Goal: Task Accomplishment & Management: Complete application form

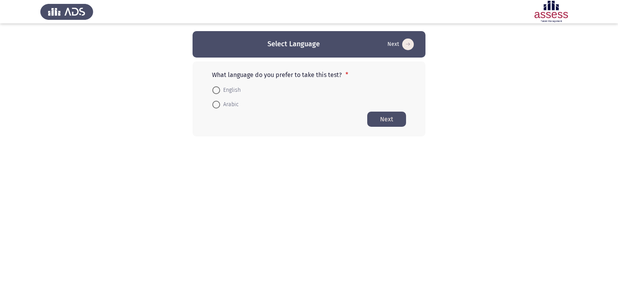
click at [219, 107] on span at bounding box center [217, 105] width 8 height 8
click at [219, 107] on input "Arabic" at bounding box center [217, 105] width 8 height 8
radio input "true"
click at [387, 118] on button "Next" at bounding box center [387, 118] width 39 height 15
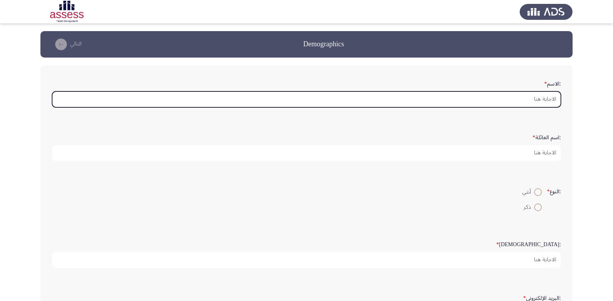
click at [524, 99] on input ":الاسم *" at bounding box center [306, 99] width 509 height 16
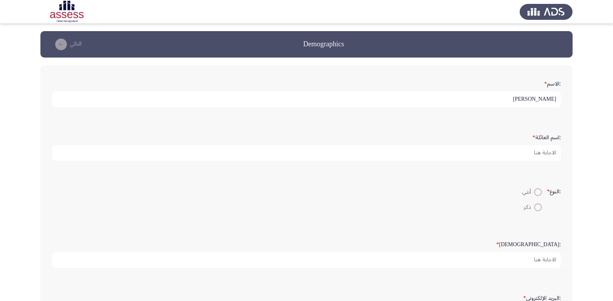
type input "[PERSON_NAME]"
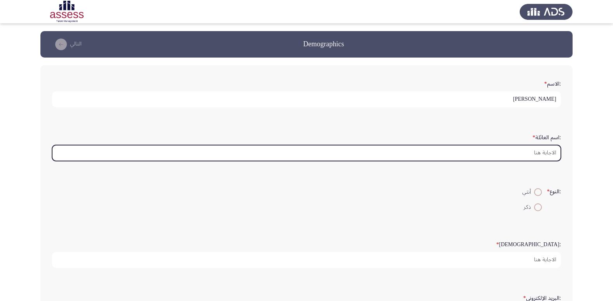
click at [542, 156] on input ":اسم العائلة *" at bounding box center [306, 153] width 509 height 16
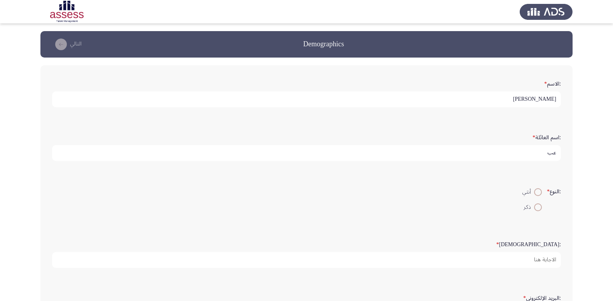
type input "ع"
type input "29606290103058"
click at [537, 211] on label "ذكر" at bounding box center [531, 206] width 19 height 9
click at [537, 211] on input "ذكر" at bounding box center [538, 207] width 8 height 8
radio input "true"
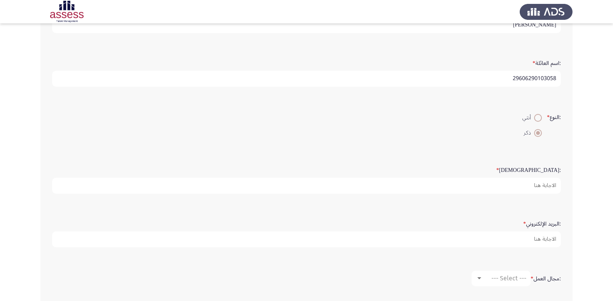
scroll to position [78, 0]
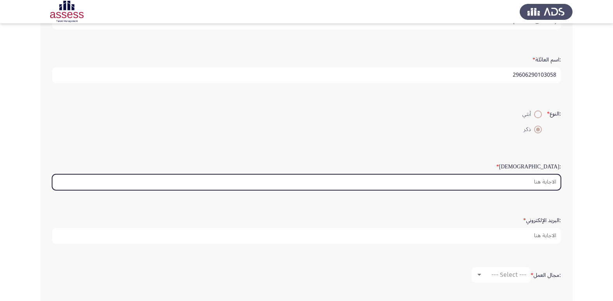
click at [535, 187] on input ":السن *" at bounding box center [306, 182] width 509 height 16
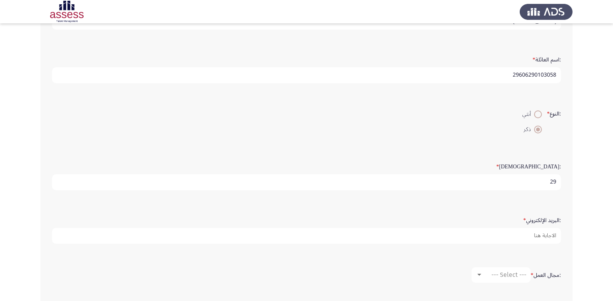
type input "29"
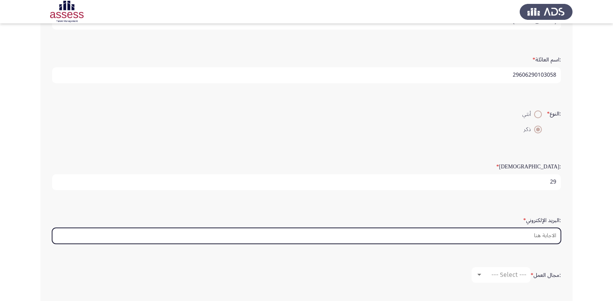
click at [517, 231] on input ":البريد الإلكتروني *" at bounding box center [306, 236] width 509 height 16
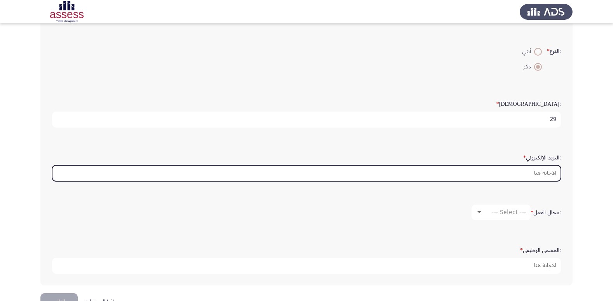
scroll to position [155, 0]
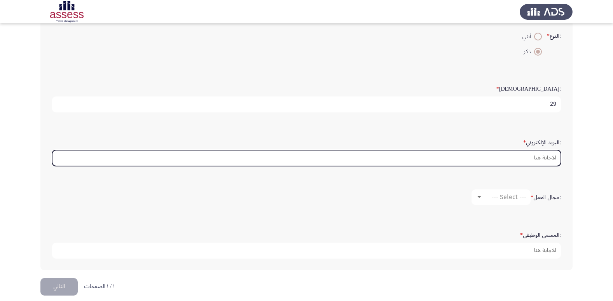
click at [500, 155] on input ":البريد الإلكتروني *" at bounding box center [306, 158] width 509 height 16
click at [414, 157] on input ":البريد الإلكتروني *" at bounding box center [306, 158] width 509 height 16
type input "ِ"
click at [530, 155] on input ":البريد الإلكتروني *" at bounding box center [306, 158] width 509 height 16
click at [87, 159] on input ":البريد الإلكتروني *" at bounding box center [306, 158] width 509 height 16
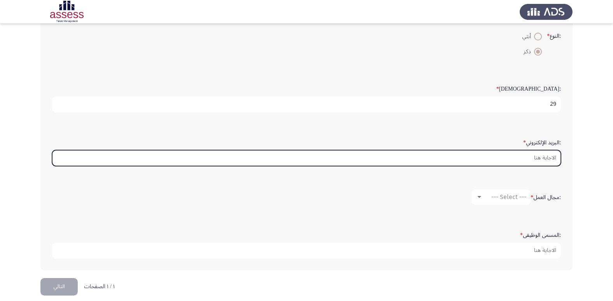
type input "a"
click at [543, 162] on input ":البريد الإلكتروني *" at bounding box center [306, 158] width 509 height 16
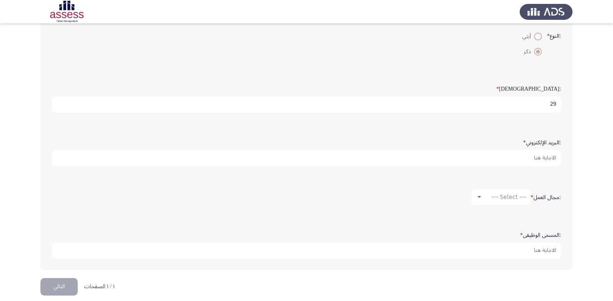
click at [465, 199] on form ":مجال العمل * --- Select ---" at bounding box center [306, 197] width 509 height 16
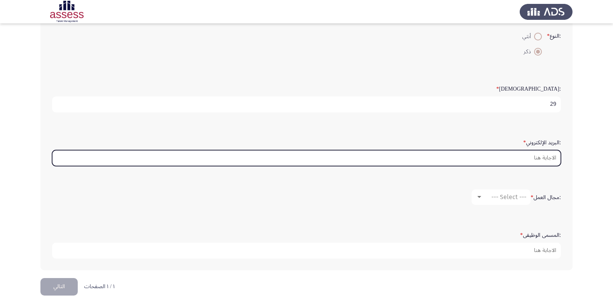
click at [507, 162] on input ":البريد الإلكتروني *" at bounding box center [306, 158] width 509 height 16
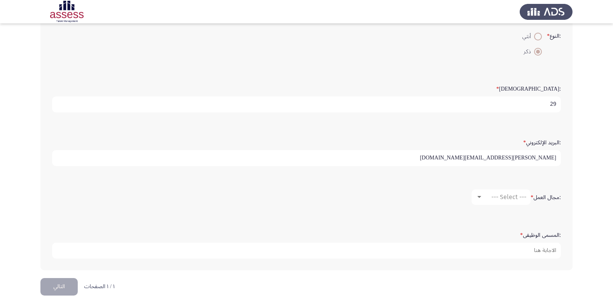
type input "[PERSON_NAME][EMAIL_ADDRESS][DOMAIN_NAME]"
click at [521, 194] on span "--- Select ---" at bounding box center [508, 196] width 35 height 7
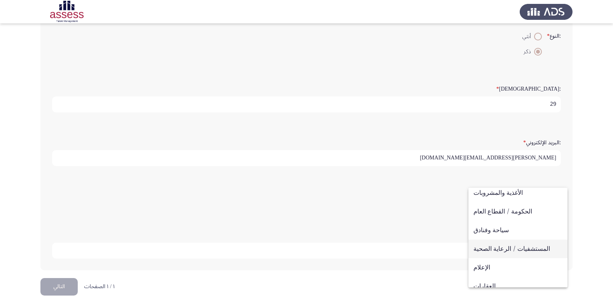
scroll to position [177, 0]
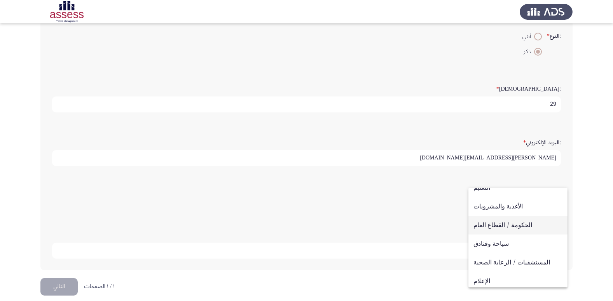
click at [517, 230] on span "الحكومة / القطاع العام" at bounding box center [517, 225] width 89 height 19
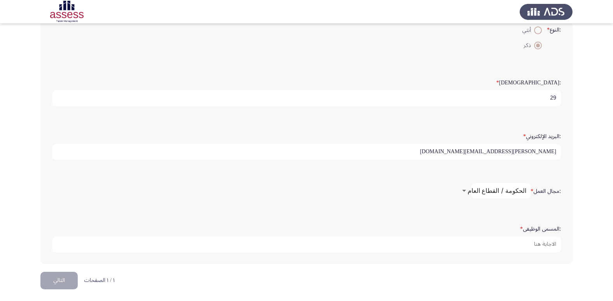
scroll to position [164, 0]
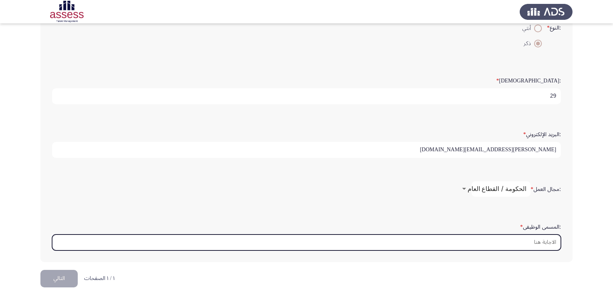
click at [545, 249] on input ":المسمى الوظيفى *" at bounding box center [306, 242] width 509 height 16
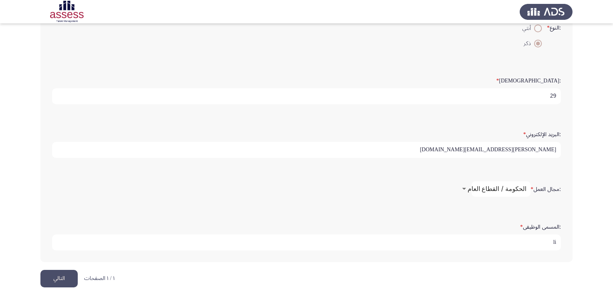
type input "l"
type input "Electrical Engineer"
click at [65, 280] on button "التالي" at bounding box center [58, 278] width 37 height 17
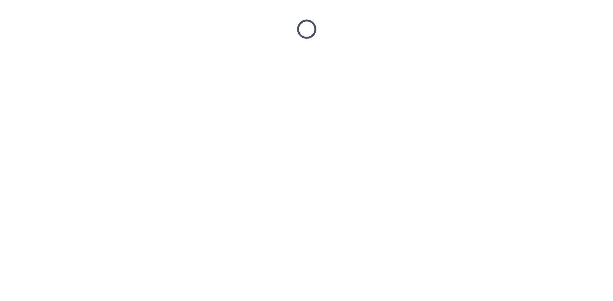
scroll to position [0, 0]
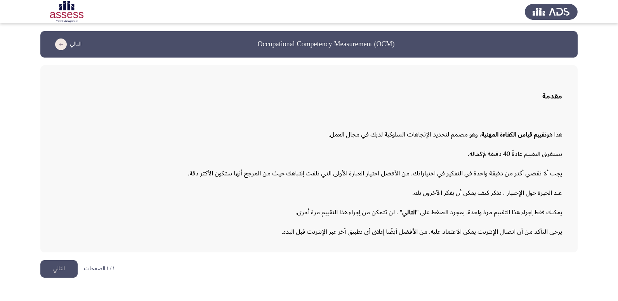
click at [54, 270] on button "التالي" at bounding box center [58, 268] width 37 height 17
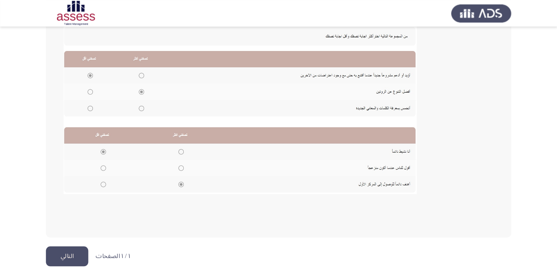
scroll to position [144, 0]
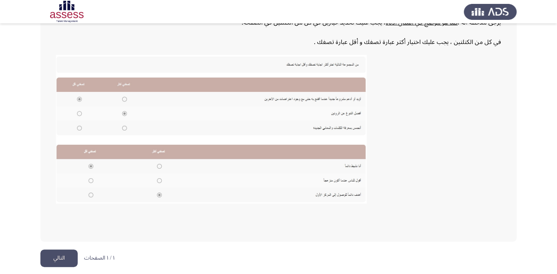
click at [64, 257] on button "التالي" at bounding box center [58, 257] width 37 height 17
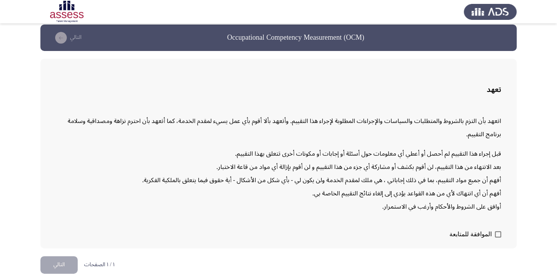
scroll to position [12, 0]
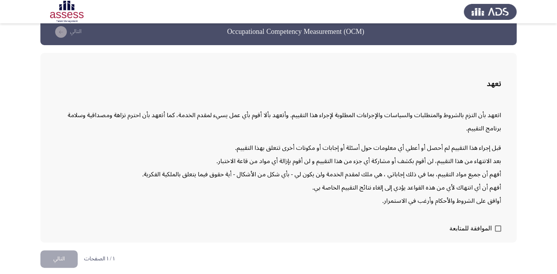
click at [497, 225] on span at bounding box center [498, 228] width 6 height 6
click at [498, 231] on input "الموافقة للمتابعة" at bounding box center [498, 231] width 0 height 0
checkbox input "true"
click at [64, 258] on button "التالي" at bounding box center [58, 258] width 37 height 17
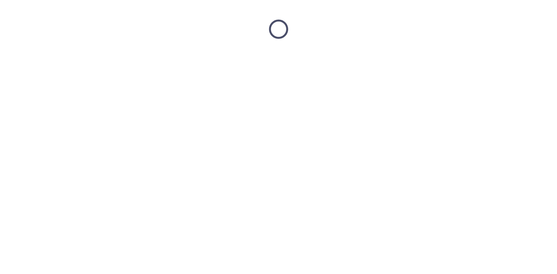
scroll to position [0, 0]
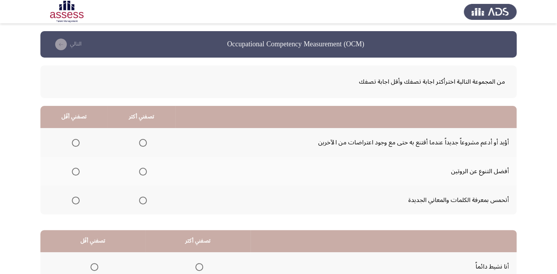
click at [76, 140] on span "Select an option" at bounding box center [76, 143] width 8 height 8
click at [76, 140] on input "Select an option" at bounding box center [76, 143] width 8 height 8
click at [141, 167] on span "Select an option" at bounding box center [143, 171] width 8 height 8
click at [141, 167] on input "Select an option" at bounding box center [143, 171] width 8 height 8
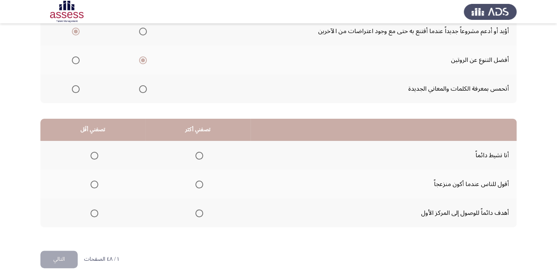
scroll to position [118, 0]
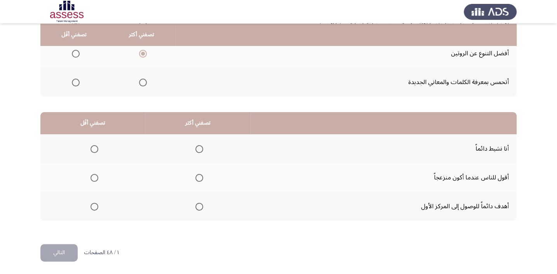
click at [198, 208] on span "Select an option" at bounding box center [199, 206] width 8 height 8
click at [198, 208] on input "Select an option" at bounding box center [199, 206] width 8 height 8
click at [92, 176] on span "Select an option" at bounding box center [95, 178] width 8 height 8
click at [92, 176] on input "Select an option" at bounding box center [95, 178] width 8 height 8
click at [64, 250] on button "التالي" at bounding box center [58, 252] width 37 height 17
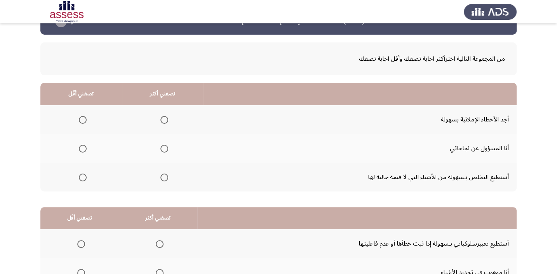
scroll to position [35, 0]
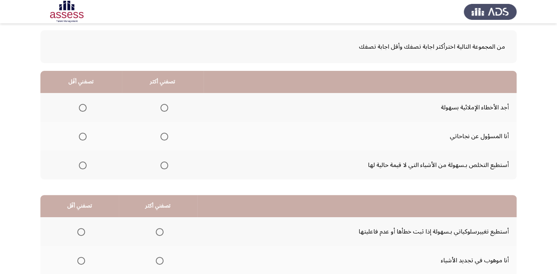
click at [166, 135] on span "Select an option" at bounding box center [164, 136] width 8 height 8
click at [166, 135] on input "Select an option" at bounding box center [164, 136] width 8 height 8
click at [80, 167] on span "Select an option" at bounding box center [83, 165] width 8 height 8
click at [80, 167] on input "Select an option" at bounding box center [83, 165] width 8 height 8
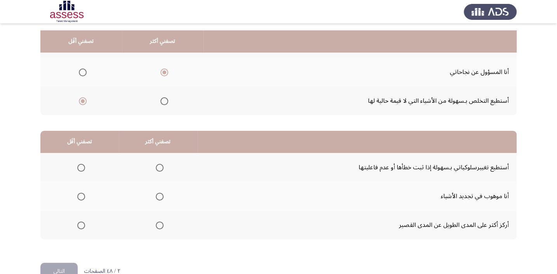
scroll to position [106, 0]
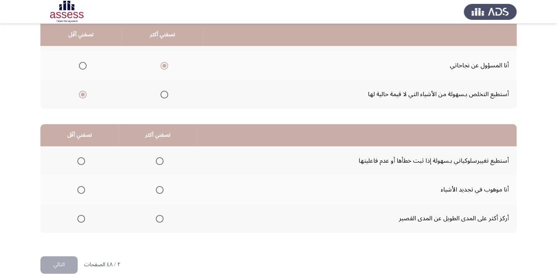
click at [79, 189] on span "Select an option" at bounding box center [81, 190] width 8 height 8
click at [79, 189] on input "Select an option" at bounding box center [81, 190] width 8 height 8
click at [159, 157] on span "Select an option" at bounding box center [160, 161] width 8 height 8
click at [159, 157] on input "Select an option" at bounding box center [160, 161] width 8 height 8
click at [68, 264] on button "التالي" at bounding box center [58, 264] width 37 height 17
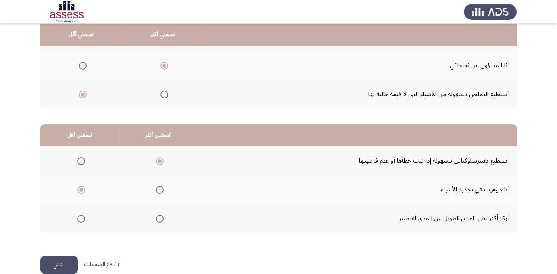
scroll to position [0, 0]
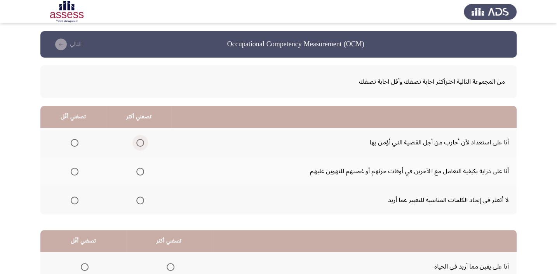
click at [140, 143] on span "Select an option" at bounding box center [140, 143] width 8 height 8
click at [140, 143] on input "Select an option" at bounding box center [140, 143] width 8 height 8
click at [74, 202] on span "Select an option" at bounding box center [75, 200] width 8 height 8
click at [74, 202] on input "Select an option" at bounding box center [75, 200] width 8 height 8
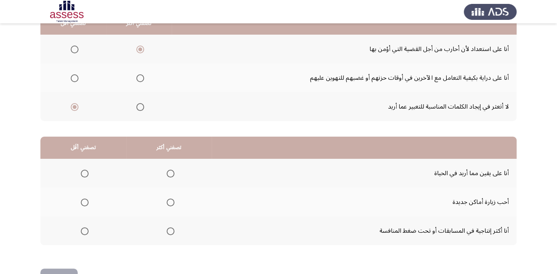
scroll to position [106, 0]
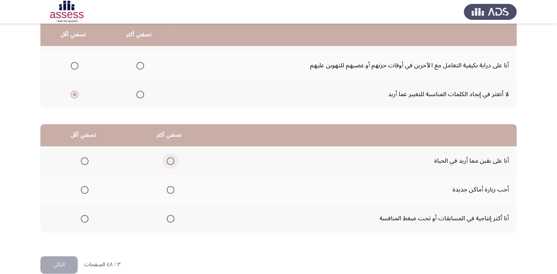
click at [167, 160] on span "Select an option" at bounding box center [171, 161] width 8 height 8
click at [167, 160] on input "Select an option" at bounding box center [171, 161] width 8 height 8
click at [170, 221] on mat-radio-group "Select an option" at bounding box center [169, 217] width 11 height 13
click at [171, 220] on span "Select an option" at bounding box center [171, 218] width 8 height 8
click at [171, 220] on input "Select an option" at bounding box center [171, 218] width 8 height 8
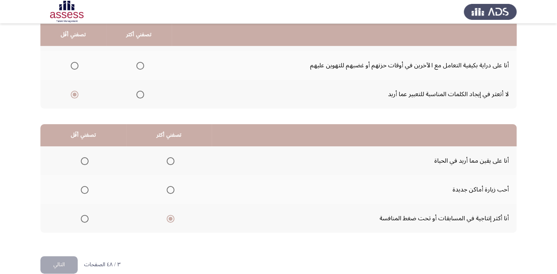
click at [84, 187] on span "Select an option" at bounding box center [85, 190] width 8 height 8
click at [84, 187] on input "Select an option" at bounding box center [85, 190] width 8 height 8
click at [70, 258] on button "التالي" at bounding box center [58, 264] width 37 height 17
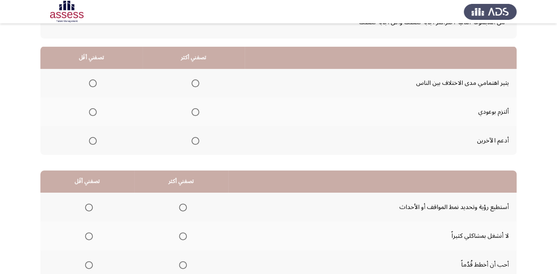
scroll to position [47, 0]
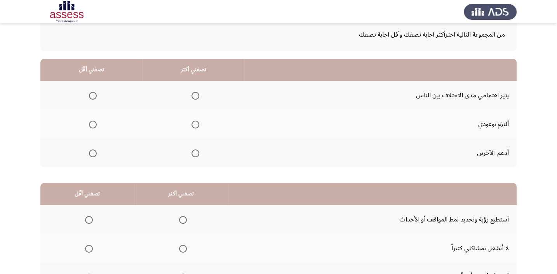
click at [197, 155] on span "Select an option" at bounding box center [196, 153] width 8 height 8
click at [197, 155] on input "Select an option" at bounding box center [196, 153] width 8 height 8
click at [94, 94] on span "Select an option" at bounding box center [93, 96] width 8 height 8
click at [94, 94] on input "Select an option" at bounding box center [93, 96] width 8 height 8
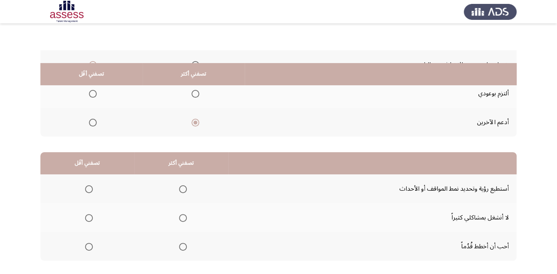
scroll to position [118, 0]
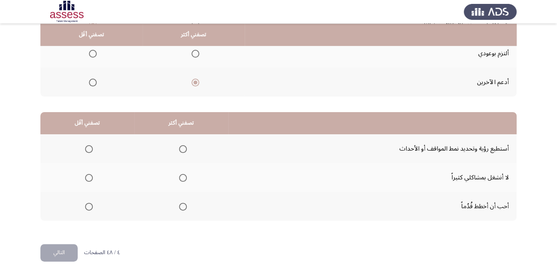
click at [181, 202] on span "Select an option" at bounding box center [183, 206] width 8 height 8
click at [181, 202] on input "Select an option" at bounding box center [183, 206] width 8 height 8
click at [87, 146] on span "Select an option" at bounding box center [89, 149] width 8 height 8
click at [87, 146] on input "Select an option" at bounding box center [89, 149] width 8 height 8
click at [68, 249] on button "التالي" at bounding box center [58, 252] width 37 height 17
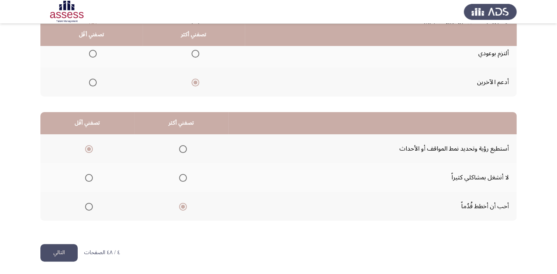
scroll to position [0, 0]
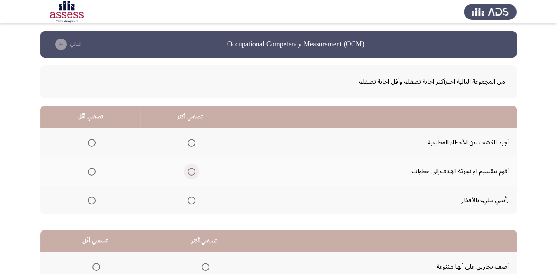
click at [190, 174] on span "Select an option" at bounding box center [192, 171] width 8 height 8
click at [190, 174] on input "Select an option" at bounding box center [192, 171] width 8 height 8
click at [91, 139] on span "Select an option" at bounding box center [92, 143] width 8 height 8
click at [91, 139] on input "Select an option" at bounding box center [92, 143] width 8 height 8
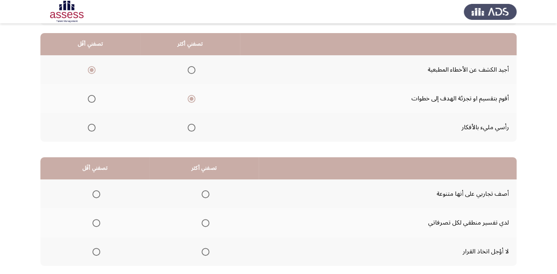
scroll to position [106, 0]
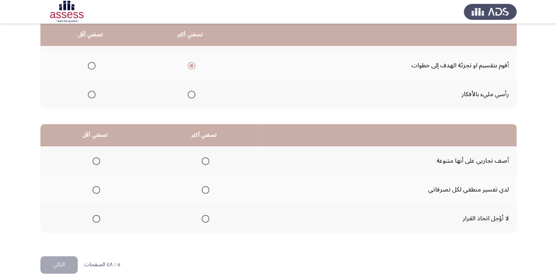
click at [207, 159] on span "Select an option" at bounding box center [206, 161] width 8 height 8
click at [207, 159] on input "Select an option" at bounding box center [206, 161] width 8 height 8
click at [96, 218] on span "Select an option" at bounding box center [96, 218] width 8 height 8
click at [96, 218] on input "Select an option" at bounding box center [96, 218] width 8 height 8
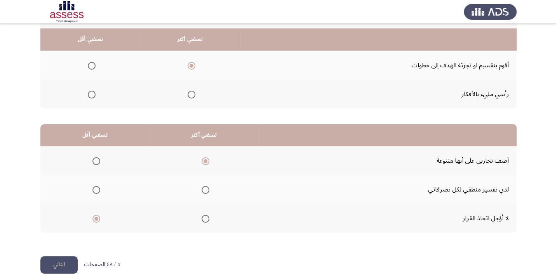
scroll to position [118, 0]
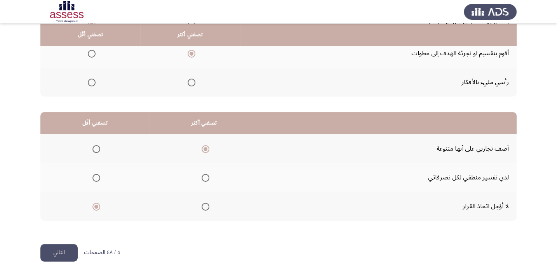
click at [64, 249] on button "التالي" at bounding box center [58, 252] width 37 height 17
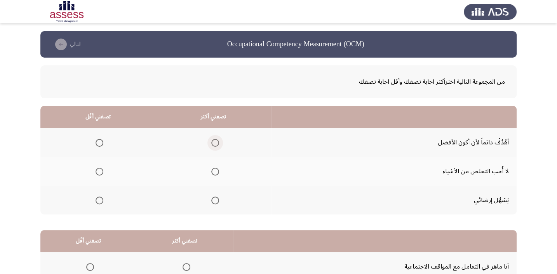
click at [218, 144] on span "Select an option" at bounding box center [215, 143] width 8 height 8
click at [218, 144] on input "Select an option" at bounding box center [215, 143] width 8 height 8
click at [100, 201] on span "Select an option" at bounding box center [100, 200] width 8 height 8
click at [100, 201] on input "Select an option" at bounding box center [100, 200] width 8 height 8
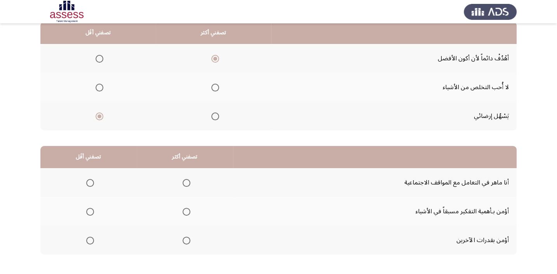
scroll to position [106, 0]
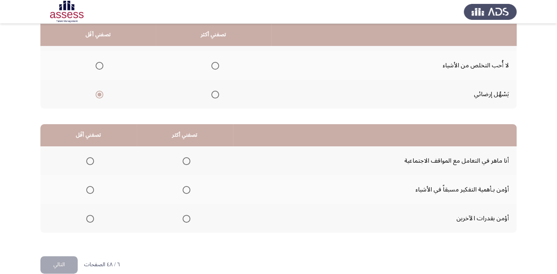
click at [185, 189] on span "Select an option" at bounding box center [187, 190] width 8 height 8
click at [185, 189] on input "Select an option" at bounding box center [187, 190] width 8 height 8
click at [87, 160] on span "Select an option" at bounding box center [90, 161] width 8 height 8
click at [87, 160] on input "Select an option" at bounding box center [90, 161] width 8 height 8
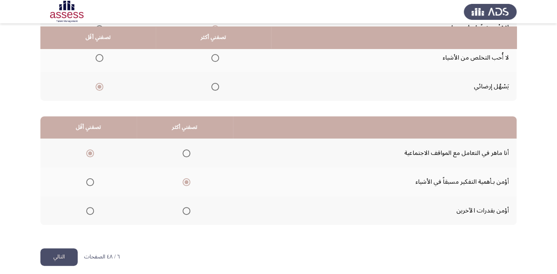
scroll to position [118, 0]
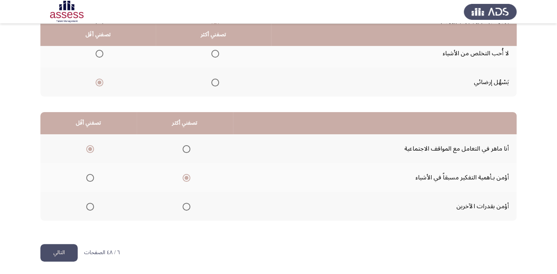
click at [70, 251] on button "التالي" at bounding box center [58, 252] width 37 height 17
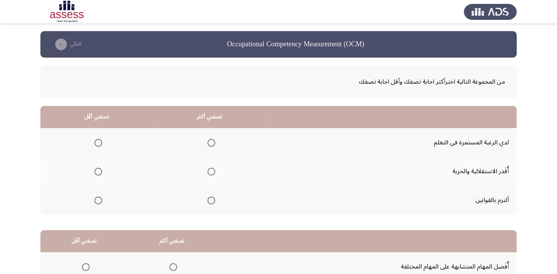
click at [205, 139] on label "Select an option" at bounding box center [209, 143] width 11 height 8
click at [207, 139] on input "Select an option" at bounding box center [211, 143] width 8 height 8
click at [100, 143] on span "Select an option" at bounding box center [98, 143] width 8 height 8
click at [100, 143] on input "Select an option" at bounding box center [98, 143] width 8 height 8
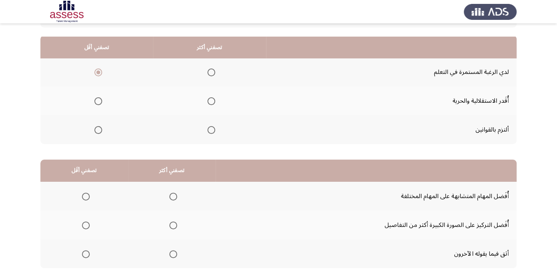
scroll to position [106, 0]
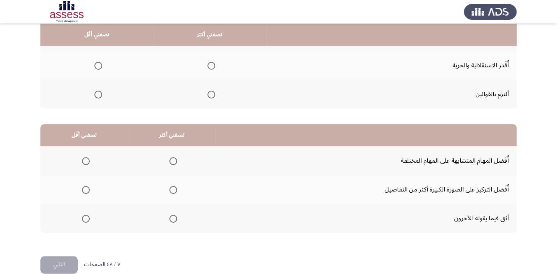
click at [86, 161] on span "Select an option" at bounding box center [86, 161] width 0 height 0
click at [85, 159] on input "Select an option" at bounding box center [86, 161] width 8 height 8
click at [170, 191] on span "Select an option" at bounding box center [173, 190] width 8 height 8
click at [170, 191] on input "Select an option" at bounding box center [173, 190] width 8 height 8
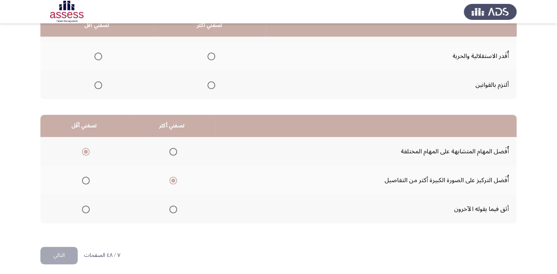
scroll to position [118, 0]
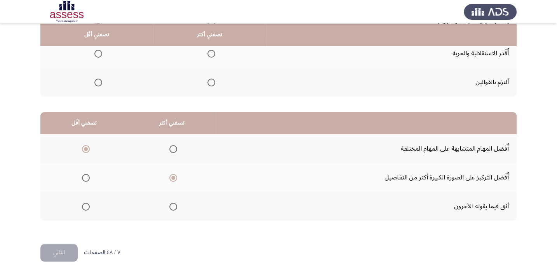
click at [71, 255] on button "التالي" at bounding box center [58, 252] width 37 height 17
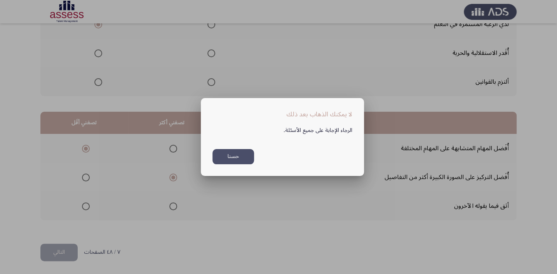
scroll to position [0, 0]
click at [234, 153] on button "حسنا" at bounding box center [234, 156] width 42 height 15
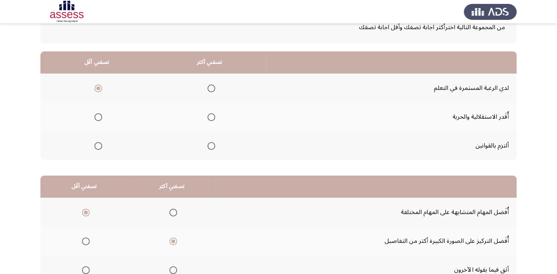
scroll to position [47, 0]
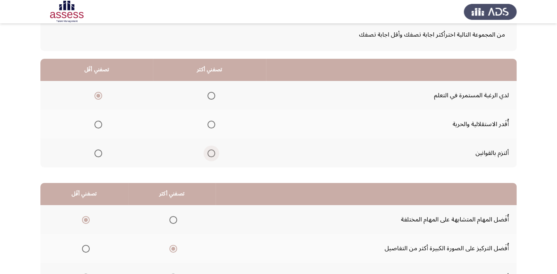
click at [209, 153] on span "Select an option" at bounding box center [211, 153] width 8 height 8
click at [209, 153] on input "Select an option" at bounding box center [211, 153] width 8 height 8
click at [207, 96] on span "Select an option" at bounding box center [211, 96] width 8 height 8
click at [207, 96] on input "Select an option" at bounding box center [211, 96] width 8 height 8
click at [210, 154] on span "Select an option" at bounding box center [211, 153] width 8 height 8
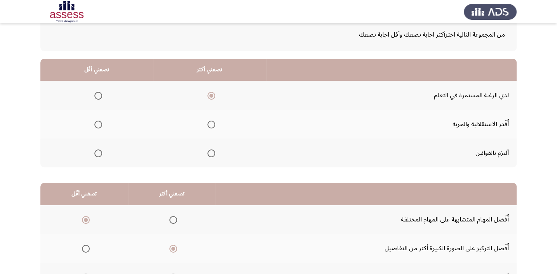
click at [210, 154] on input "Select an option" at bounding box center [211, 153] width 8 height 8
click at [100, 123] on span "Select an option" at bounding box center [98, 124] width 8 height 8
click at [100, 123] on input "Select an option" at bounding box center [98, 124] width 8 height 8
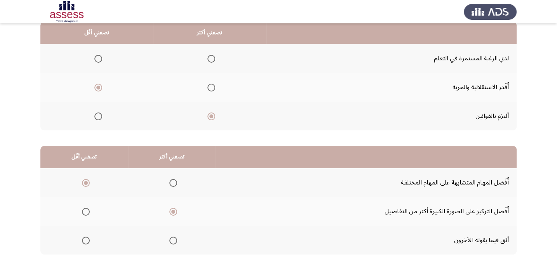
scroll to position [118, 0]
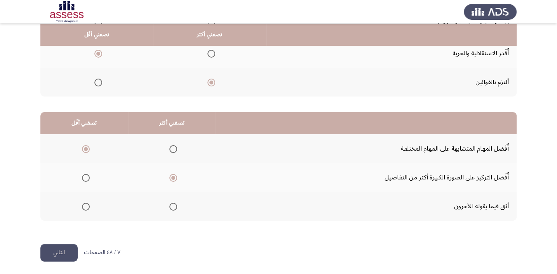
click at [69, 254] on button "التالي" at bounding box center [58, 252] width 37 height 17
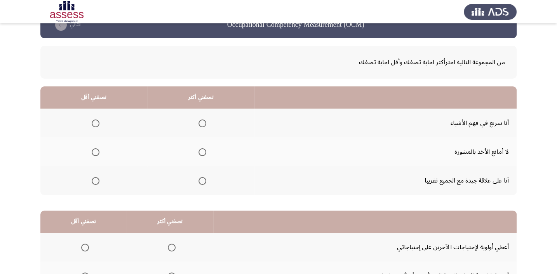
scroll to position [35, 0]
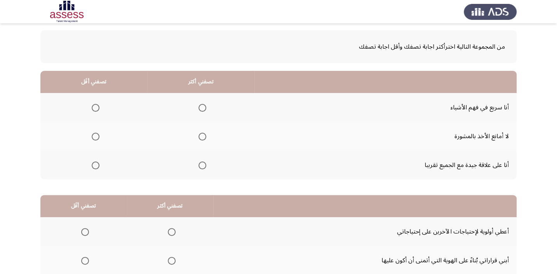
click at [202, 102] on mat-radio-group "Select an option" at bounding box center [200, 107] width 11 height 13
click at [201, 163] on span "Select an option" at bounding box center [203, 165] width 8 height 8
click at [201, 163] on input "Select an option" at bounding box center [203, 165] width 8 height 8
click at [93, 134] on span "Select an option" at bounding box center [96, 136] width 8 height 8
click at [93, 134] on input "Select an option" at bounding box center [96, 136] width 8 height 8
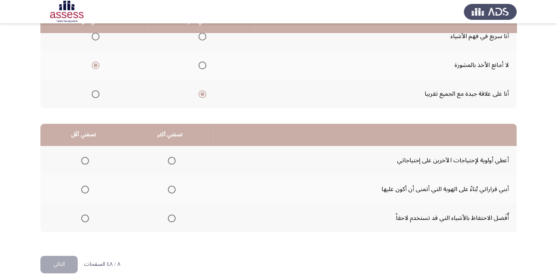
scroll to position [118, 0]
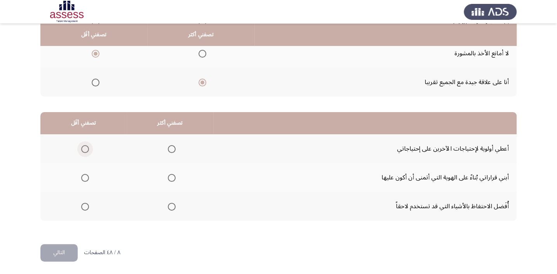
click at [88, 151] on span "Select an option" at bounding box center [85, 149] width 8 height 8
click at [88, 151] on input "Select an option" at bounding box center [85, 149] width 8 height 8
click at [169, 175] on span "Select an option" at bounding box center [172, 178] width 8 height 8
click at [169, 175] on input "Select an option" at bounding box center [172, 178] width 8 height 8
click at [56, 246] on button "التالي" at bounding box center [58, 252] width 37 height 17
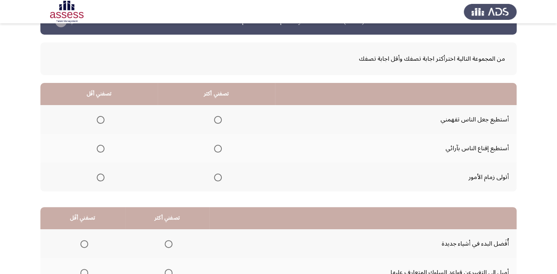
scroll to position [35, 0]
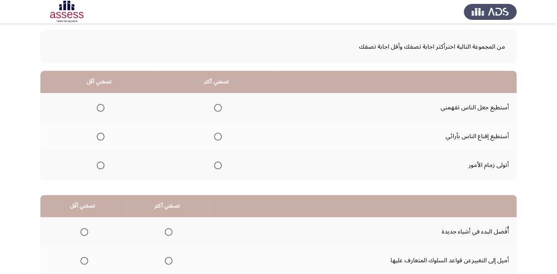
click at [101, 110] on span "Select an option" at bounding box center [101, 108] width 8 height 8
click at [101, 110] on input "Select an option" at bounding box center [101, 108] width 8 height 8
click at [218, 164] on span "Select an option" at bounding box center [218, 165] width 8 height 8
click at [218, 164] on input "Select an option" at bounding box center [218, 165] width 8 height 8
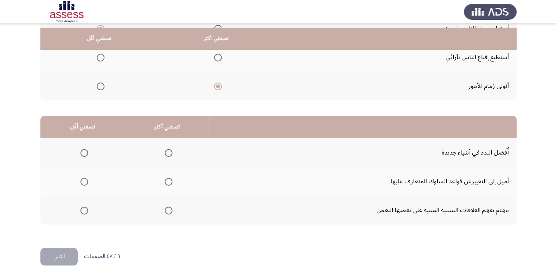
scroll to position [118, 0]
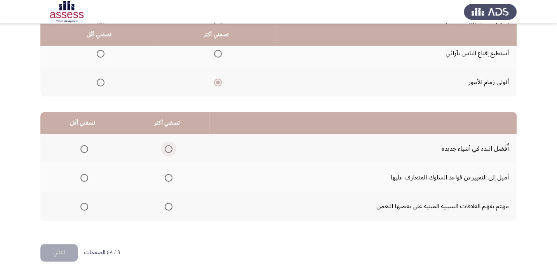
click at [167, 147] on span "Select an option" at bounding box center [169, 149] width 8 height 8
click at [167, 147] on input "Select an option" at bounding box center [169, 149] width 8 height 8
click at [85, 175] on span "Select an option" at bounding box center [84, 178] width 8 height 8
click at [85, 175] on input "Select an option" at bounding box center [84, 178] width 8 height 8
click at [68, 254] on button "التالي" at bounding box center [58, 252] width 37 height 17
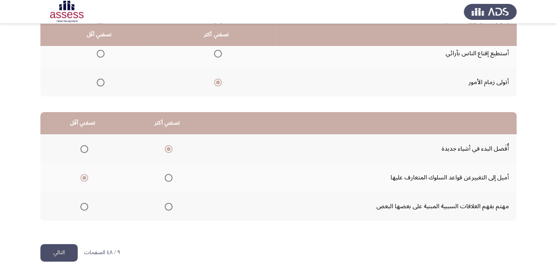
scroll to position [0, 0]
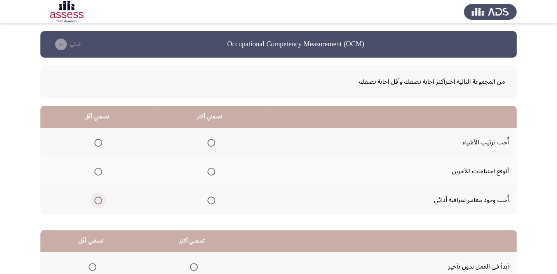
click at [99, 198] on span "Select an option" at bounding box center [98, 200] width 8 height 8
click at [99, 198] on input "Select an option" at bounding box center [98, 200] width 8 height 8
click at [212, 143] on span "Select an option" at bounding box center [211, 143] width 8 height 8
click at [212, 143] on input "Select an option" at bounding box center [211, 143] width 8 height 8
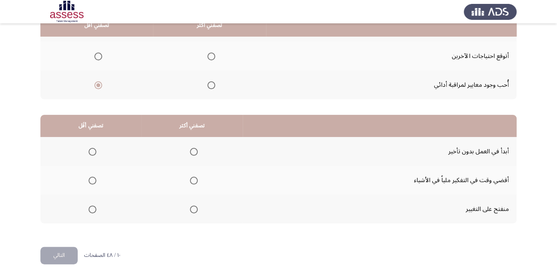
scroll to position [118, 0]
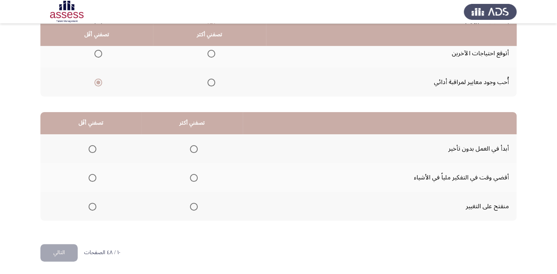
click at [92, 202] on span "Select an option" at bounding box center [93, 206] width 8 height 8
click at [92, 202] on input "Select an option" at bounding box center [93, 206] width 8 height 8
click at [192, 150] on span "Select an option" at bounding box center [194, 149] width 8 height 8
click at [192, 150] on input "Select an option" at bounding box center [194, 149] width 8 height 8
click at [54, 255] on button "التالي" at bounding box center [58, 252] width 37 height 17
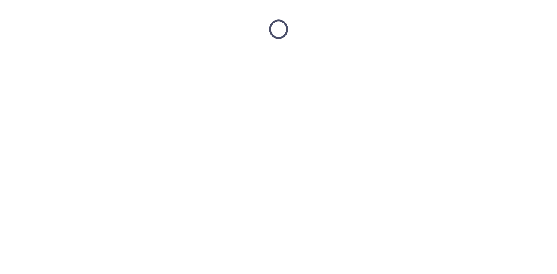
scroll to position [0, 0]
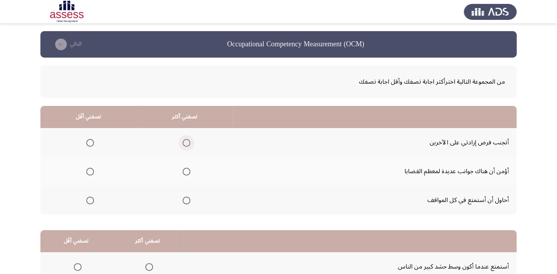
click at [179, 143] on label "Select an option" at bounding box center [184, 143] width 11 height 8
click at [183, 143] on input "Select an option" at bounding box center [187, 143] width 8 height 8
click at [87, 170] on span "Select an option" at bounding box center [90, 171] width 8 height 8
click at [87, 170] on input "Select an option" at bounding box center [90, 171] width 8 height 8
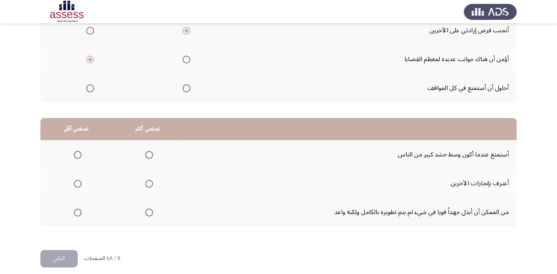
scroll to position [118, 0]
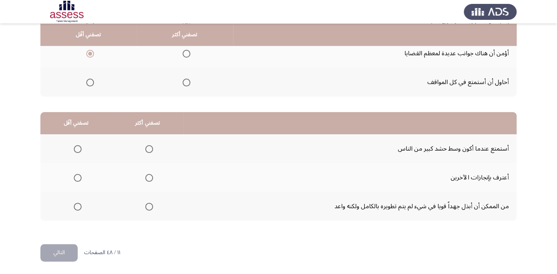
click at [148, 146] on span "Select an option" at bounding box center [149, 149] width 8 height 8
click at [148, 146] on input "Select an option" at bounding box center [149, 149] width 8 height 8
click at [78, 205] on span "Select an option" at bounding box center [78, 206] width 8 height 8
click at [78, 205] on input "Select an option" at bounding box center [78, 206] width 8 height 8
click at [61, 249] on button "التالي" at bounding box center [58, 252] width 37 height 17
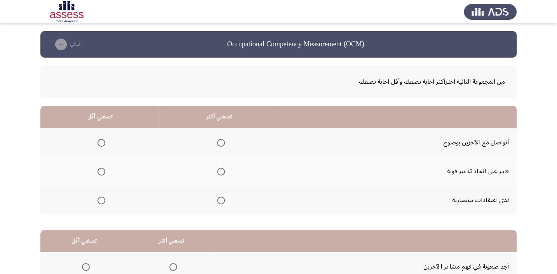
scroll to position [35, 0]
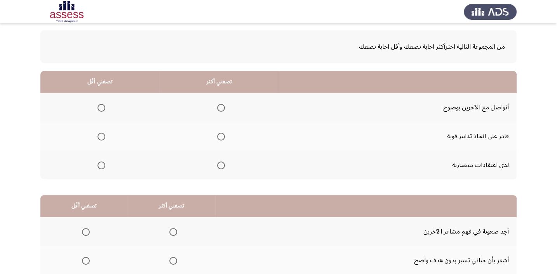
click at [103, 164] on span "Select an option" at bounding box center [102, 165] width 8 height 8
click at [103, 164] on input "Select an option" at bounding box center [102, 165] width 8 height 8
click at [220, 110] on span "Select an option" at bounding box center [221, 108] width 8 height 8
click at [220, 110] on input "Select an option" at bounding box center [221, 108] width 8 height 8
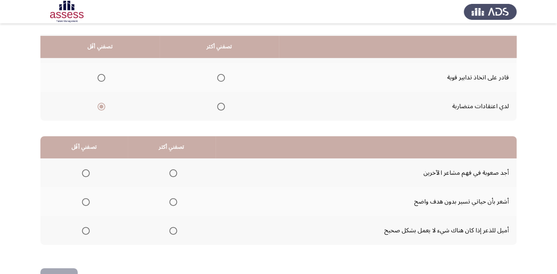
scroll to position [106, 0]
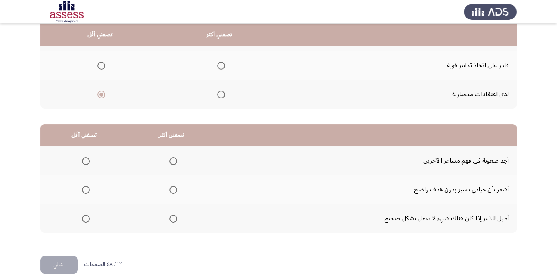
click at [85, 158] on span "Select an option" at bounding box center [86, 161] width 8 height 8
click at [85, 158] on input "Select an option" at bounding box center [86, 161] width 8 height 8
click at [166, 211] on mat-radio-group "Select an option" at bounding box center [171, 217] width 11 height 13
click at [173, 218] on span "Select an option" at bounding box center [173, 218] width 0 height 0
click at [171, 216] on input "Select an option" at bounding box center [173, 218] width 8 height 8
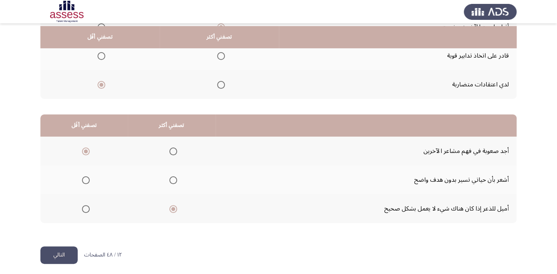
scroll to position [118, 0]
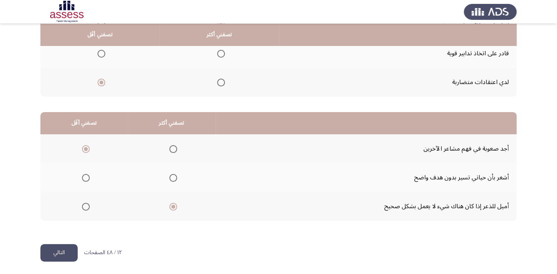
click at [62, 246] on button "التالي" at bounding box center [58, 252] width 37 height 17
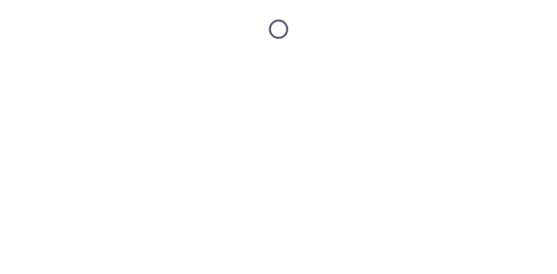
scroll to position [0, 0]
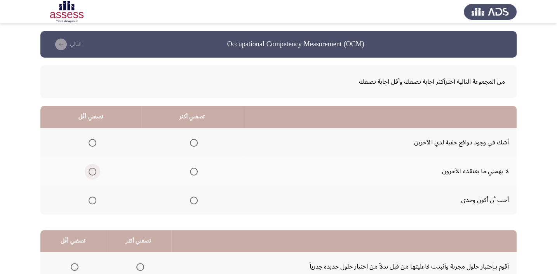
click at [94, 171] on span "Select an option" at bounding box center [93, 171] width 8 height 8
click at [94, 171] on input "Select an option" at bounding box center [93, 171] width 8 height 8
click at [195, 175] on mat-radio-group "Select an option" at bounding box center [192, 170] width 11 height 13
click at [193, 172] on span "Select an option" at bounding box center [194, 171] width 8 height 8
click at [193, 172] on input "Select an option" at bounding box center [194, 171] width 8 height 8
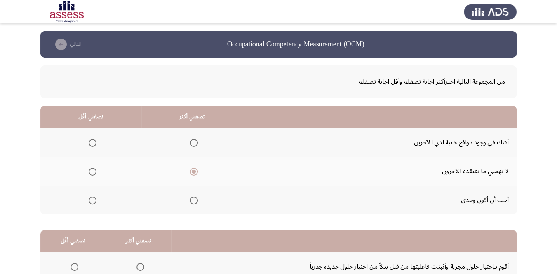
click at [93, 199] on span "Select an option" at bounding box center [93, 200] width 8 height 8
click at [93, 199] on input "Select an option" at bounding box center [93, 200] width 8 height 8
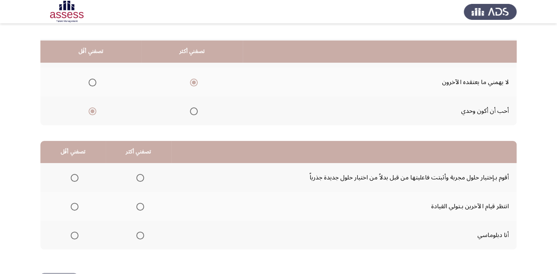
scroll to position [106, 0]
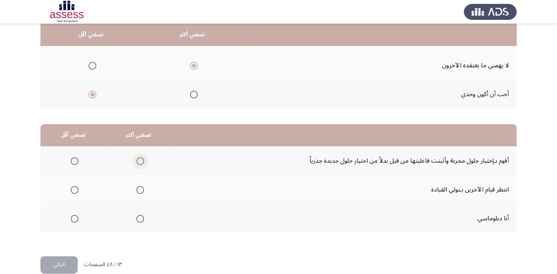
click at [141, 159] on span "Select an option" at bounding box center [140, 161] width 8 height 8
click at [141, 159] on input "Select an option" at bounding box center [140, 161] width 8 height 8
click at [76, 217] on span "Select an option" at bounding box center [75, 218] width 8 height 8
click at [76, 217] on input "Select an option" at bounding box center [75, 218] width 8 height 8
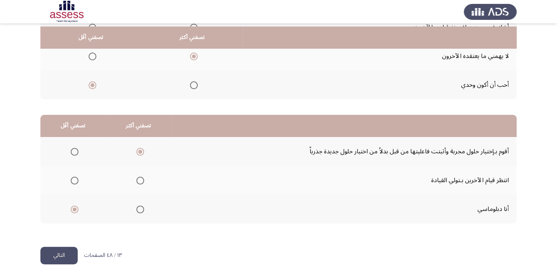
scroll to position [118, 0]
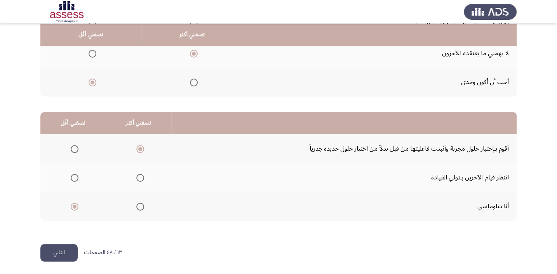
click at [62, 247] on button "التالي" at bounding box center [58, 252] width 37 height 17
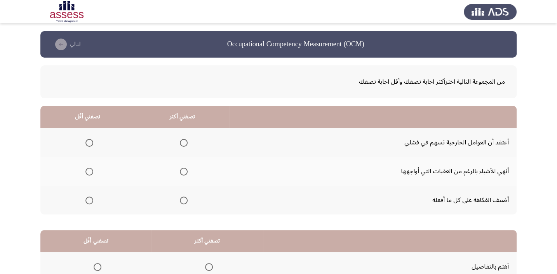
click at [92, 199] on span "Select an option" at bounding box center [89, 200] width 8 height 8
click at [92, 199] on input "Select an option" at bounding box center [89, 200] width 8 height 8
click at [182, 169] on span "Select an option" at bounding box center [184, 171] width 8 height 8
click at [182, 169] on input "Select an option" at bounding box center [184, 171] width 8 height 8
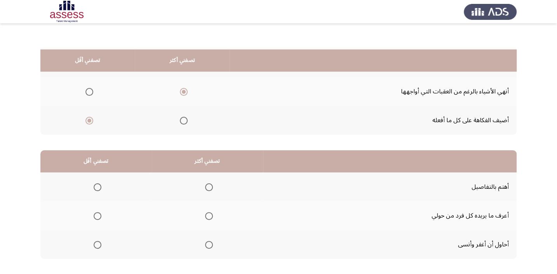
scroll to position [106, 0]
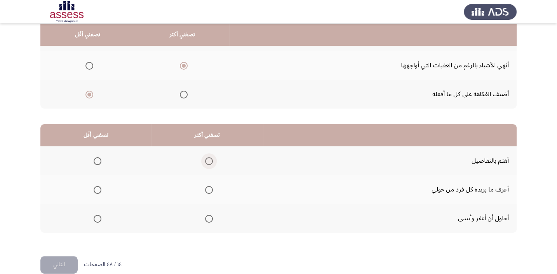
click at [211, 161] on span "Select an option" at bounding box center [209, 161] width 8 height 8
click at [211, 161] on input "Select an option" at bounding box center [209, 161] width 8 height 8
click at [97, 189] on span "Select an option" at bounding box center [98, 190] width 8 height 8
click at [97, 189] on input "Select an option" at bounding box center [98, 190] width 8 height 8
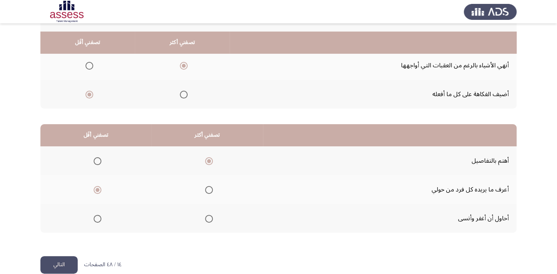
scroll to position [118, 0]
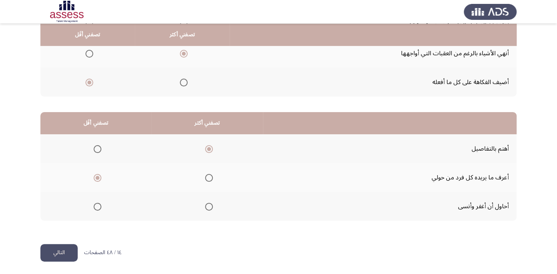
click at [68, 247] on button "التالي" at bounding box center [58, 252] width 37 height 17
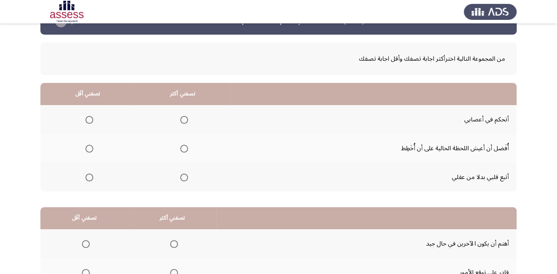
scroll to position [35, 0]
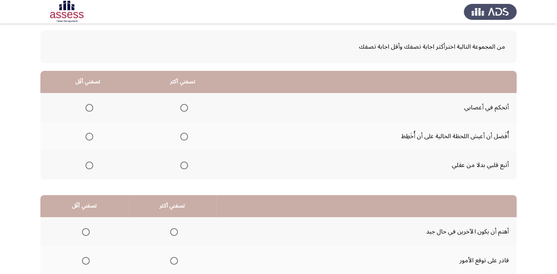
click at [103, 160] on th at bounding box center [87, 164] width 95 height 29
click at [82, 166] on label "Select an option" at bounding box center [87, 165] width 11 height 8
click at [85, 166] on input "Select an option" at bounding box center [89, 165] width 8 height 8
click at [180, 112] on mat-radio-group "Select an option" at bounding box center [182, 107] width 11 height 13
click at [180, 106] on span "Select an option" at bounding box center [184, 108] width 8 height 8
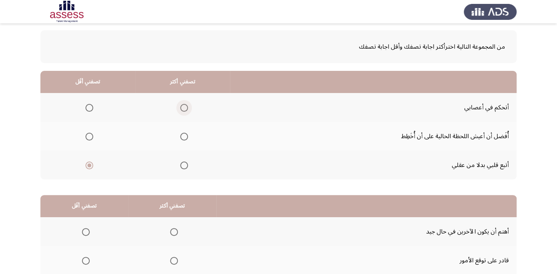
click at [180, 106] on input "Select an option" at bounding box center [184, 108] width 8 height 8
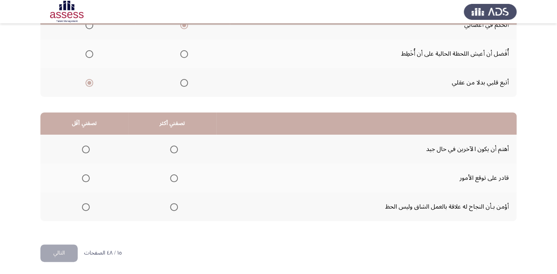
scroll to position [118, 0]
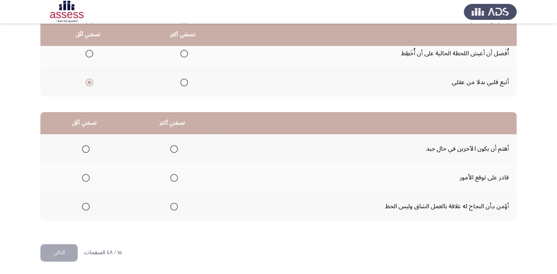
click at [172, 148] on span "Select an option" at bounding box center [174, 149] width 8 height 8
click at [172, 148] on input "Select an option" at bounding box center [174, 149] width 8 height 8
click at [171, 204] on span "Select an option" at bounding box center [174, 206] width 8 height 8
click at [171, 204] on input "Select an option" at bounding box center [174, 206] width 8 height 8
click at [84, 175] on span "Select an option" at bounding box center [86, 178] width 8 height 8
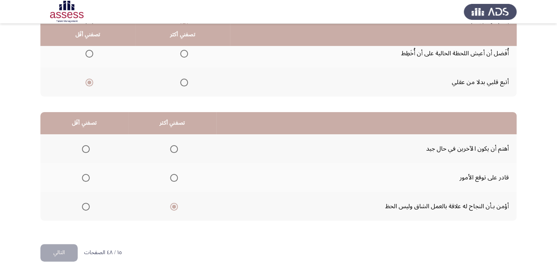
click at [84, 175] on input "Select an option" at bounding box center [86, 178] width 8 height 8
click at [55, 253] on button "التالي" at bounding box center [58, 252] width 37 height 17
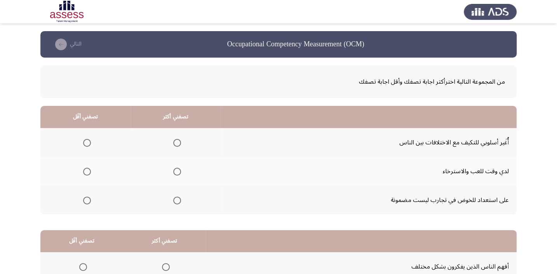
click at [173, 143] on span "Select an option" at bounding box center [177, 143] width 8 height 8
click at [173, 143] on input "Select an option" at bounding box center [177, 143] width 8 height 8
click at [86, 174] on mat-radio-group "Select an option" at bounding box center [85, 170] width 11 height 13
click at [85, 172] on span "Select an option" at bounding box center [87, 171] width 8 height 8
click at [85, 172] on input "Select an option" at bounding box center [87, 171] width 8 height 8
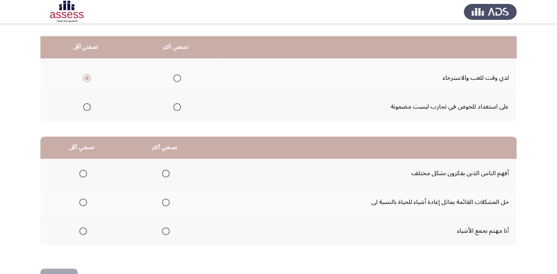
scroll to position [106, 0]
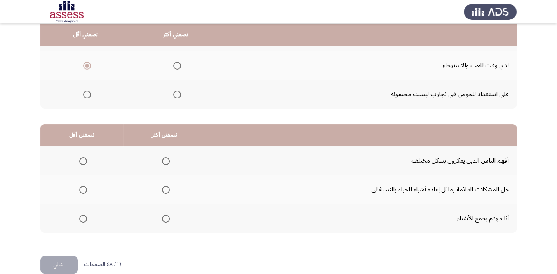
click at [87, 215] on th at bounding box center [81, 218] width 83 height 29
click at [79, 217] on span "Select an option" at bounding box center [83, 218] width 8 height 8
click at [79, 217] on input "Select an option" at bounding box center [83, 218] width 8 height 8
click at [166, 187] on span "Select an option" at bounding box center [166, 190] width 8 height 8
click at [166, 187] on input "Select an option" at bounding box center [166, 190] width 8 height 8
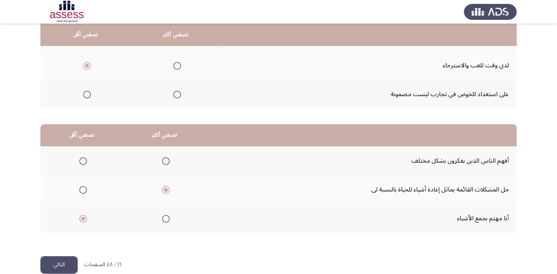
click at [57, 265] on button "التالي" at bounding box center [58, 264] width 37 height 17
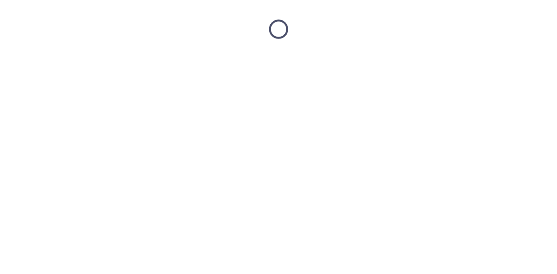
scroll to position [0, 0]
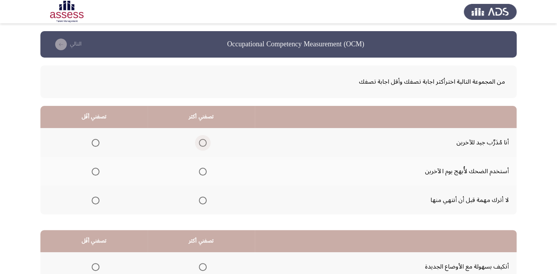
click at [201, 142] on span "Select an option" at bounding box center [203, 143] width 8 height 8
click at [201, 142] on input "Select an option" at bounding box center [203, 143] width 8 height 8
click at [97, 173] on span "Select an option" at bounding box center [96, 171] width 8 height 8
click at [97, 173] on input "Select an option" at bounding box center [96, 171] width 8 height 8
click at [201, 201] on span "Select an option" at bounding box center [203, 200] width 8 height 8
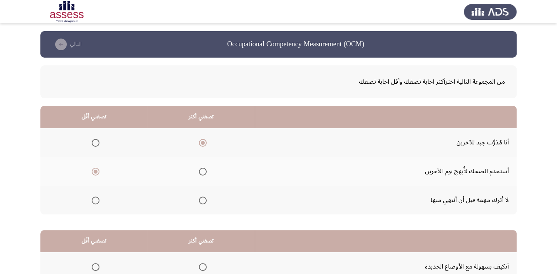
click at [201, 201] on input "Select an option" at bounding box center [203, 200] width 8 height 8
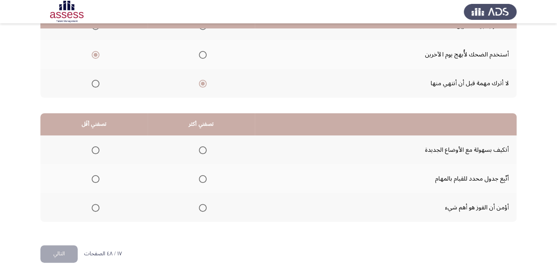
scroll to position [118, 0]
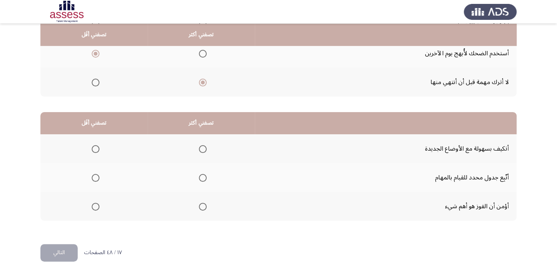
click at [200, 145] on span "Select an option" at bounding box center [203, 149] width 8 height 8
click at [200, 145] on input "Select an option" at bounding box center [203, 149] width 8 height 8
click at [94, 203] on span "Select an option" at bounding box center [96, 206] width 8 height 8
click at [94, 203] on input "Select an option" at bounding box center [96, 206] width 8 height 8
click at [51, 253] on button "التالي" at bounding box center [58, 252] width 37 height 17
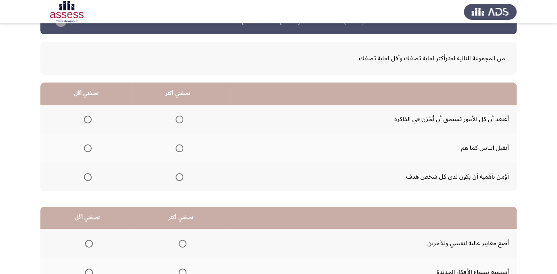
scroll to position [35, 0]
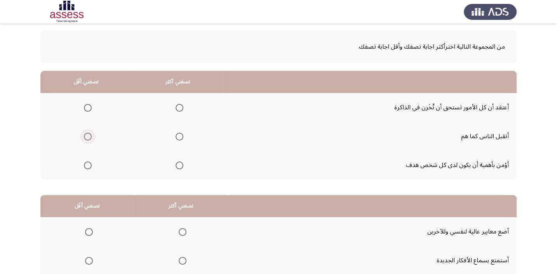
click at [85, 135] on span "Select an option" at bounding box center [88, 136] width 8 height 8
click at [85, 135] on input "Select an option" at bounding box center [88, 136] width 8 height 8
click at [181, 167] on span "Select an option" at bounding box center [180, 165] width 8 height 8
click at [181, 167] on input "Select an option" at bounding box center [180, 165] width 8 height 8
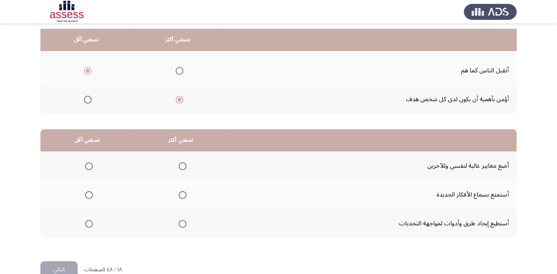
scroll to position [106, 0]
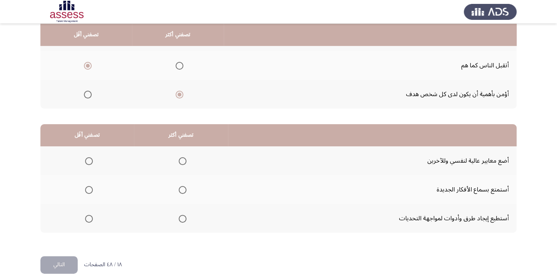
click at [89, 191] on span "Select an option" at bounding box center [89, 190] width 8 height 8
click at [89, 191] on input "Select an option" at bounding box center [89, 190] width 8 height 8
click at [179, 215] on span "Select an option" at bounding box center [183, 218] width 8 height 8
click at [179, 215] on input "Select an option" at bounding box center [183, 218] width 8 height 8
click at [89, 157] on span "Select an option" at bounding box center [89, 161] width 8 height 8
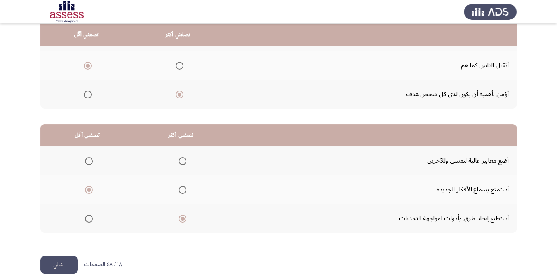
click at [89, 157] on input "Select an option" at bounding box center [89, 161] width 8 height 8
click at [63, 263] on button "التالي" at bounding box center [58, 264] width 37 height 17
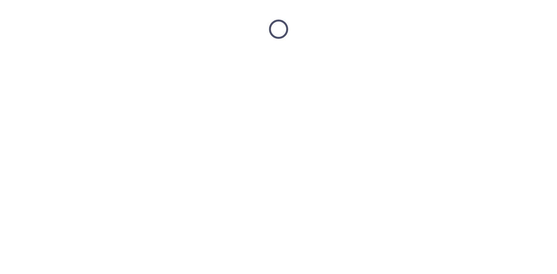
scroll to position [0, 0]
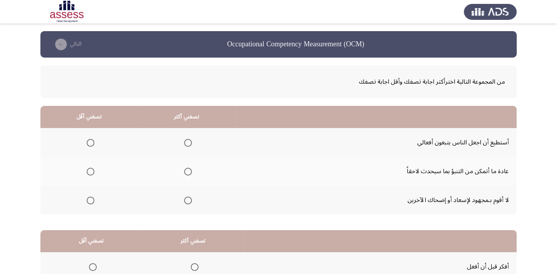
click at [88, 145] on span "Select an option" at bounding box center [91, 143] width 8 height 8
click at [88, 145] on input "Select an option" at bounding box center [91, 143] width 8 height 8
click at [188, 173] on span "Select an option" at bounding box center [188, 171] width 8 height 8
click at [188, 173] on input "Select an option" at bounding box center [188, 171] width 8 height 8
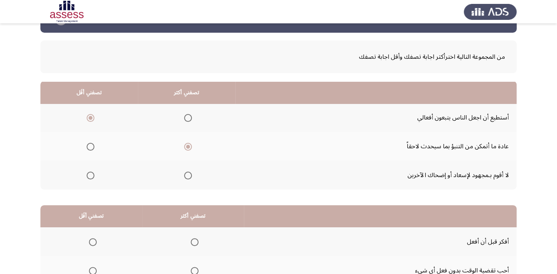
scroll to position [118, 0]
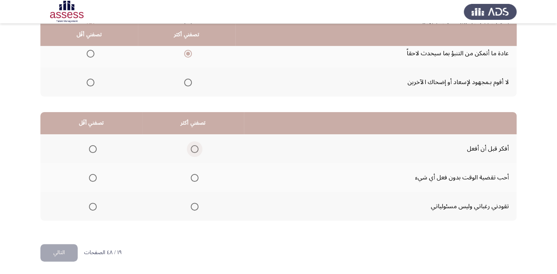
click at [194, 148] on span "Select an option" at bounding box center [195, 149] width 8 height 8
click at [194, 148] on input "Select an option" at bounding box center [195, 149] width 8 height 8
click at [91, 205] on span "Select an option" at bounding box center [93, 206] width 8 height 8
click at [91, 205] on input "Select an option" at bounding box center [93, 206] width 8 height 8
click at [63, 249] on button "التالي" at bounding box center [58, 252] width 37 height 17
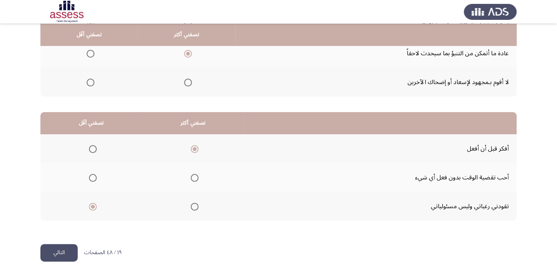
scroll to position [0, 0]
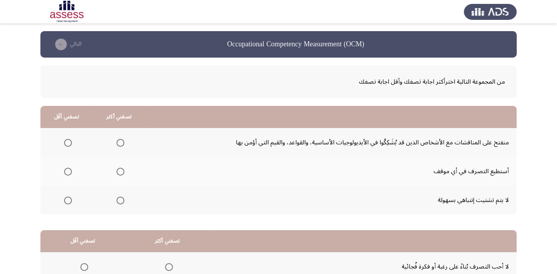
click at [117, 143] on span "Select an option" at bounding box center [121, 143] width 8 height 8
click at [117, 143] on input "Select an option" at bounding box center [121, 143] width 8 height 8
click at [66, 199] on span "Select an option" at bounding box center [68, 200] width 8 height 8
click at [66, 199] on input "Select an option" at bounding box center [68, 200] width 8 height 8
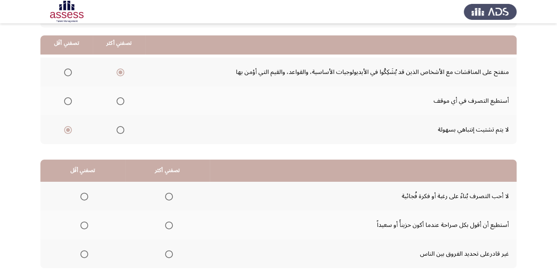
scroll to position [106, 0]
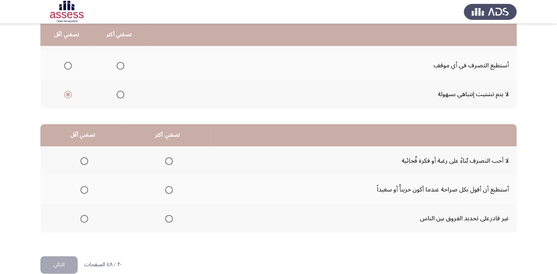
click at [166, 157] on span "Select an option" at bounding box center [169, 161] width 8 height 8
click at [166, 157] on input "Select an option" at bounding box center [169, 161] width 8 height 8
click at [84, 190] on span "Select an option" at bounding box center [84, 190] width 8 height 8
click at [84, 190] on input "Select an option" at bounding box center [84, 190] width 8 height 8
click at [73, 258] on button "التالي" at bounding box center [58, 264] width 37 height 17
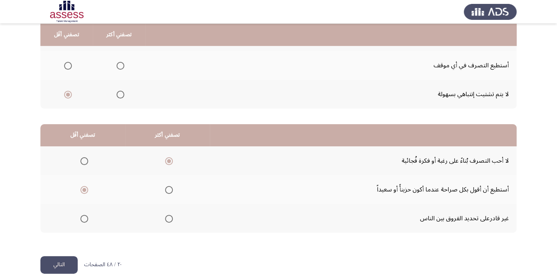
scroll to position [0, 0]
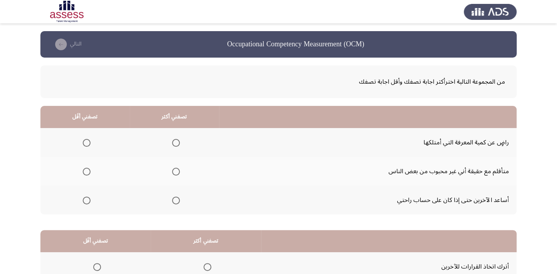
click at [84, 144] on span "Select an option" at bounding box center [87, 143] width 8 height 8
click at [84, 144] on input "Select an option" at bounding box center [87, 143] width 8 height 8
click at [177, 204] on mat-radio-group "Select an option" at bounding box center [174, 199] width 11 height 13
click at [174, 203] on mat-radio-group "Select an option" at bounding box center [174, 199] width 11 height 13
click at [174, 199] on span "Select an option" at bounding box center [176, 200] width 8 height 8
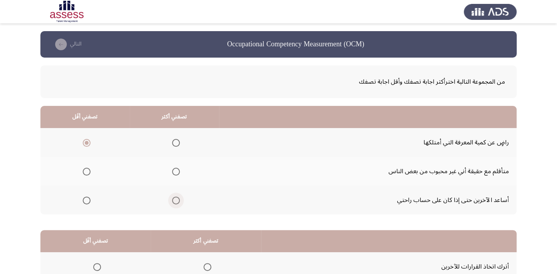
click at [174, 199] on input "Select an option" at bounding box center [176, 200] width 8 height 8
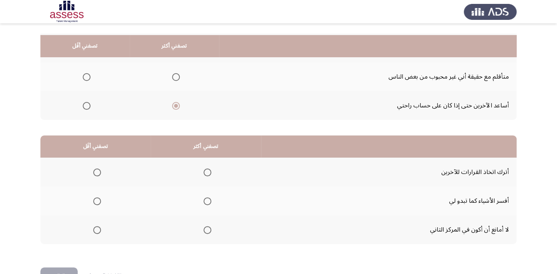
scroll to position [106, 0]
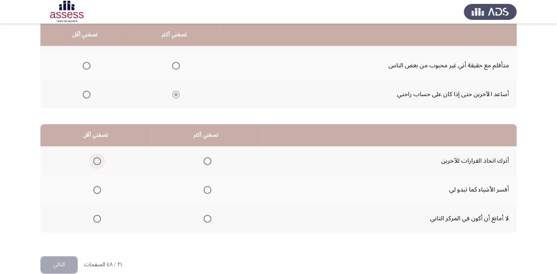
click at [97, 160] on span "Select an option" at bounding box center [97, 161] width 8 height 8
click at [97, 160] on input "Select an option" at bounding box center [97, 161] width 8 height 8
click at [206, 217] on span "Select an option" at bounding box center [208, 218] width 8 height 8
click at [206, 217] on input "Select an option" at bounding box center [208, 218] width 8 height 8
click at [75, 258] on button "التالي" at bounding box center [58, 264] width 37 height 17
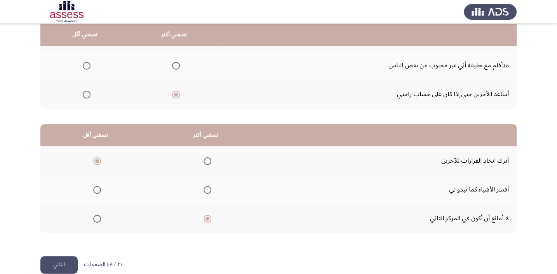
scroll to position [0, 0]
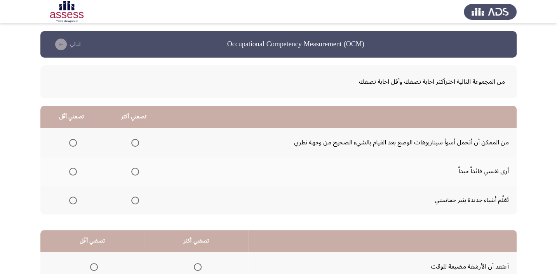
click at [133, 169] on span "Select an option" at bounding box center [135, 171] width 8 height 8
click at [133, 169] on input "Select an option" at bounding box center [135, 171] width 8 height 8
click at [134, 202] on span "Select an option" at bounding box center [135, 200] width 8 height 8
click at [134, 202] on input "Select an option" at bounding box center [135, 200] width 8 height 8
click at [75, 143] on span "Select an option" at bounding box center [73, 143] width 8 height 8
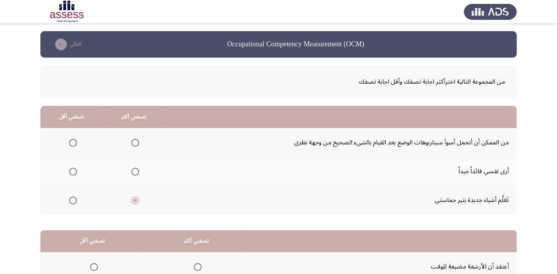
click at [75, 143] on input "Select an option" at bounding box center [73, 143] width 8 height 8
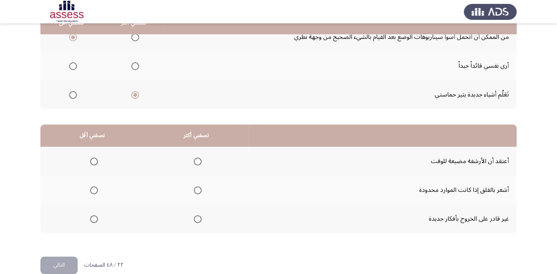
scroll to position [106, 0]
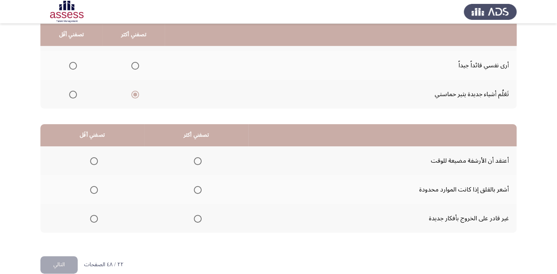
click at [195, 159] on span "Select an option" at bounding box center [198, 161] width 8 height 8
click at [195, 159] on input "Select an option" at bounding box center [198, 161] width 8 height 8
click at [198, 188] on span "Select an option" at bounding box center [198, 190] width 8 height 8
click at [198, 188] on input "Select an option" at bounding box center [198, 190] width 8 height 8
click at [96, 214] on span "Select an option" at bounding box center [94, 218] width 8 height 8
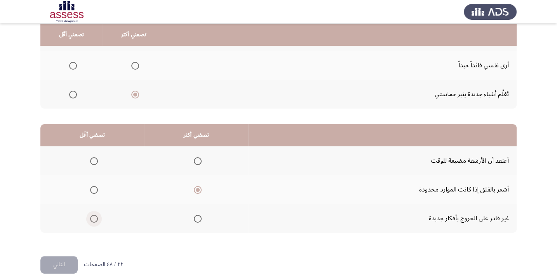
click at [96, 214] on input "Select an option" at bounding box center [94, 218] width 8 height 8
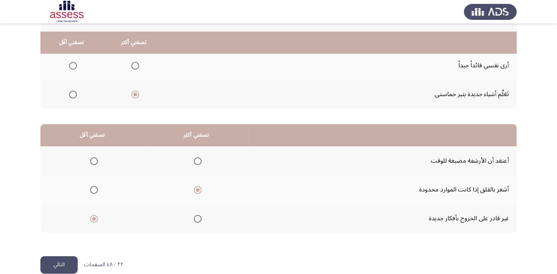
scroll to position [118, 0]
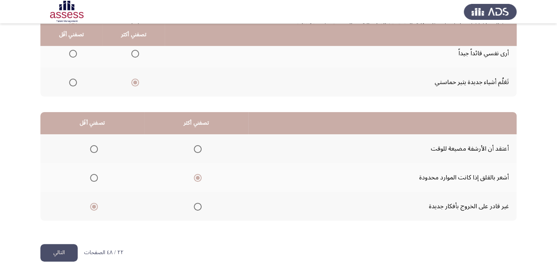
click at [62, 251] on button "التالي" at bounding box center [58, 252] width 37 height 17
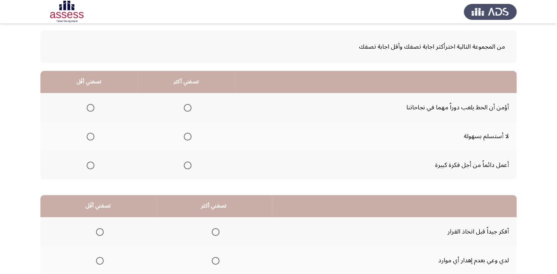
scroll to position [35, 0]
click at [186, 108] on span "Select an option" at bounding box center [188, 108] width 8 height 8
click at [186, 108] on input "Select an option" at bounding box center [188, 108] width 8 height 8
click at [189, 137] on span "Select an option" at bounding box center [188, 136] width 8 height 8
click at [189, 137] on input "Select an option" at bounding box center [188, 136] width 8 height 8
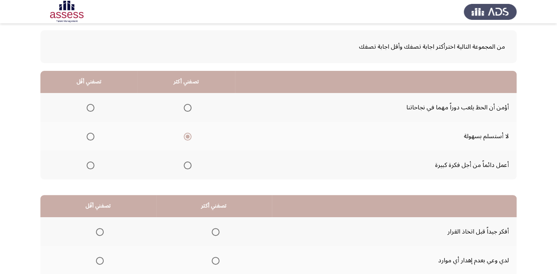
click at [91, 161] on span "Select an option" at bounding box center [91, 165] width 8 height 8
click at [91, 161] on input "Select an option" at bounding box center [91, 165] width 8 height 8
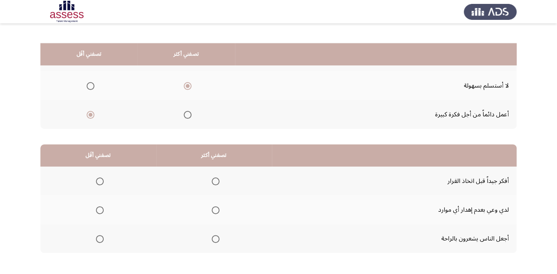
scroll to position [106, 0]
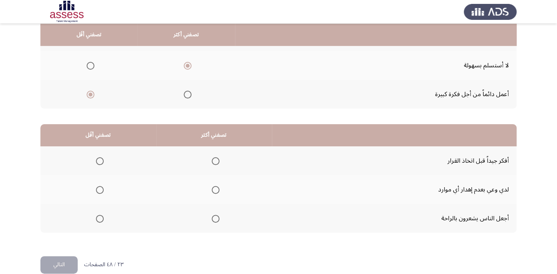
click at [213, 157] on span "Select an option" at bounding box center [216, 161] width 8 height 8
click at [213, 157] on input "Select an option" at bounding box center [216, 161] width 8 height 8
click at [99, 215] on span "Select an option" at bounding box center [100, 218] width 8 height 8
click at [99, 215] on input "Select an option" at bounding box center [100, 218] width 8 height 8
click at [62, 263] on button "التالي" at bounding box center [58, 264] width 37 height 17
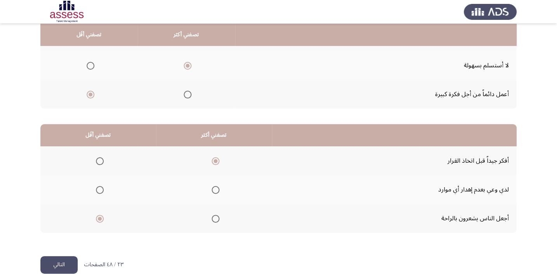
scroll to position [0, 0]
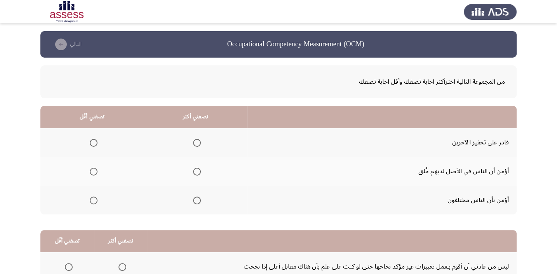
click at [94, 168] on span "Select an option" at bounding box center [94, 171] width 8 height 8
click at [94, 168] on input "Select an option" at bounding box center [94, 171] width 8 height 8
click at [198, 205] on mat-radio-group "Select an option" at bounding box center [195, 199] width 11 height 13
click at [196, 200] on span "Select an option" at bounding box center [197, 200] width 8 height 8
click at [196, 200] on input "Select an option" at bounding box center [197, 200] width 8 height 8
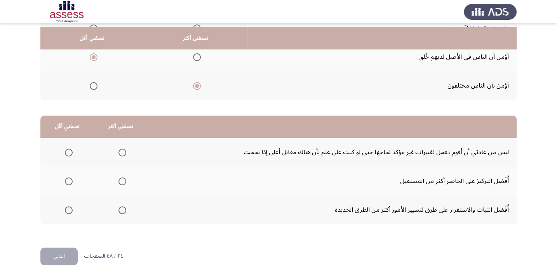
scroll to position [118, 0]
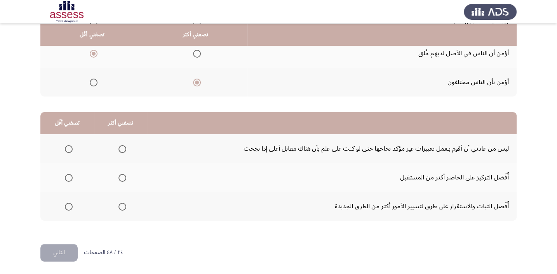
click at [69, 149] on span "Select an option" at bounding box center [69, 149] width 0 height 0
click at [68, 148] on input "Select an option" at bounding box center [69, 149] width 8 height 8
click at [123, 207] on span "Select an option" at bounding box center [122, 206] width 8 height 8
click at [123, 207] on input "Select an option" at bounding box center [122, 206] width 8 height 8
click at [70, 248] on button "التالي" at bounding box center [58, 252] width 37 height 17
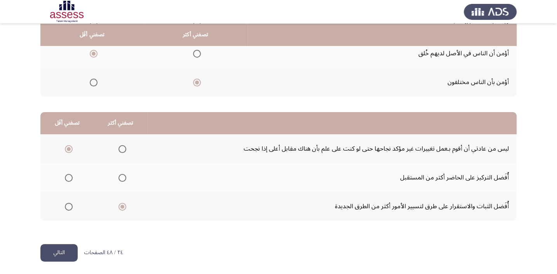
scroll to position [0, 0]
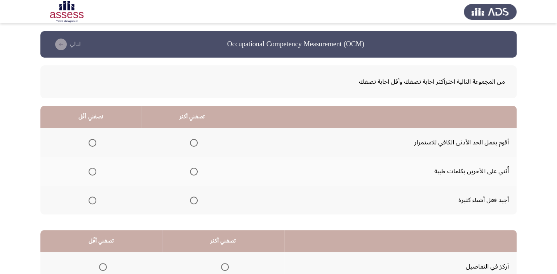
click at [195, 200] on span "Select an option" at bounding box center [194, 200] width 8 height 8
click at [195, 200] on input "Select an option" at bounding box center [194, 200] width 8 height 8
click at [90, 144] on span "Select an option" at bounding box center [93, 143] width 8 height 8
click at [90, 144] on input "Select an option" at bounding box center [93, 143] width 8 height 8
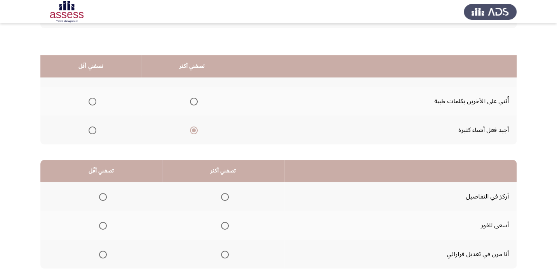
scroll to position [106, 0]
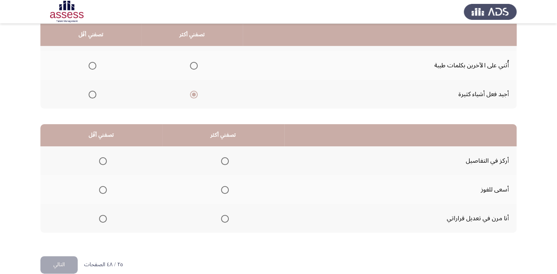
click at [223, 189] on span "Select an option" at bounding box center [225, 190] width 8 height 8
click at [223, 189] on input "Select an option" at bounding box center [225, 190] width 8 height 8
click at [102, 221] on mat-radio-group "Select an option" at bounding box center [101, 217] width 11 height 13
click at [101, 217] on span "Select an option" at bounding box center [103, 218] width 8 height 8
click at [101, 217] on input "Select an option" at bounding box center [103, 218] width 8 height 8
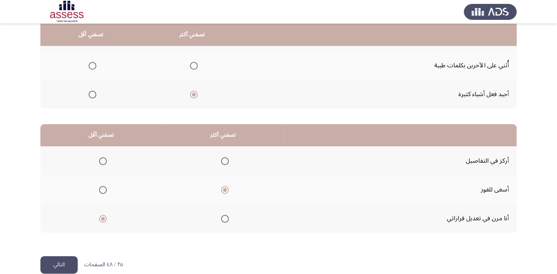
click at [73, 256] on button "التالي" at bounding box center [58, 264] width 37 height 17
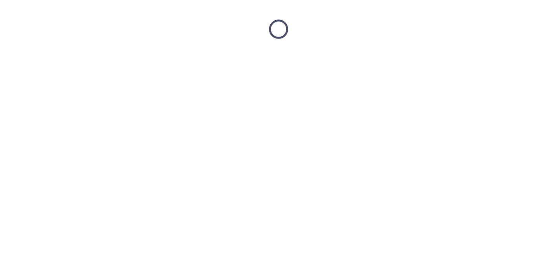
scroll to position [0, 0]
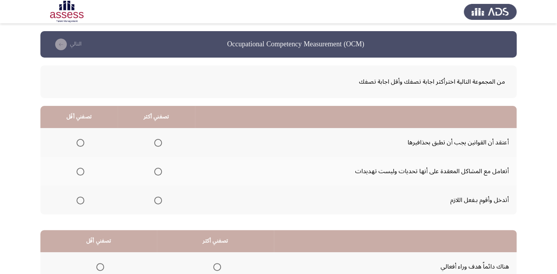
click at [84, 140] on span "Select an option" at bounding box center [81, 143] width 8 height 8
click at [84, 140] on input "Select an option" at bounding box center [81, 143] width 8 height 8
click at [155, 170] on span "Select an option" at bounding box center [158, 171] width 8 height 8
click at [155, 170] on input "Select an option" at bounding box center [158, 171] width 8 height 8
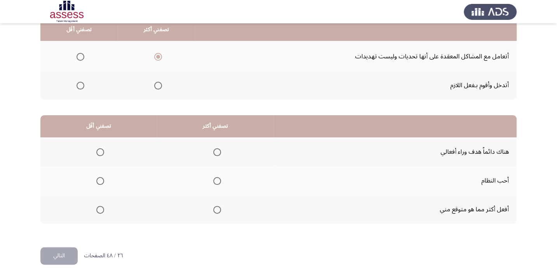
scroll to position [118, 0]
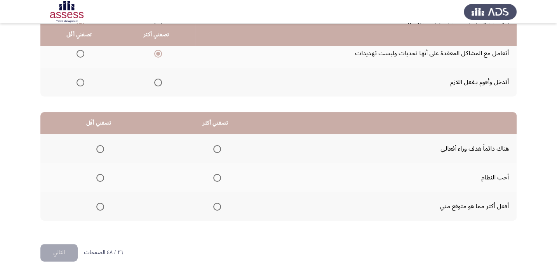
click at [215, 149] on span "Select an option" at bounding box center [217, 149] width 8 height 8
click at [215, 149] on input "Select an option" at bounding box center [217, 149] width 8 height 8
click at [105, 205] on th at bounding box center [98, 206] width 117 height 29
click at [101, 205] on span "Select an option" at bounding box center [100, 206] width 8 height 8
click at [101, 205] on input "Select an option" at bounding box center [100, 206] width 8 height 8
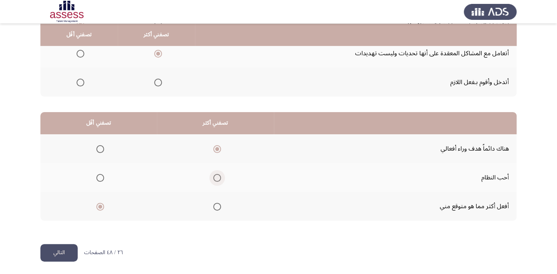
click at [219, 176] on span "Select an option" at bounding box center [217, 178] width 8 height 8
click at [219, 176] on input "Select an option" at bounding box center [217, 178] width 8 height 8
click at [63, 253] on button "التالي" at bounding box center [58, 252] width 37 height 17
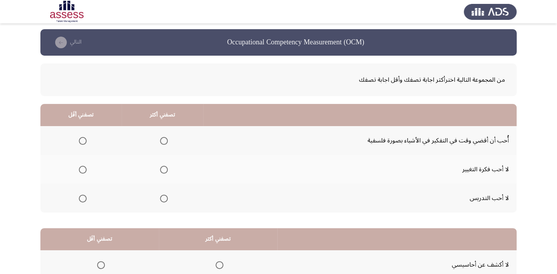
scroll to position [0, 0]
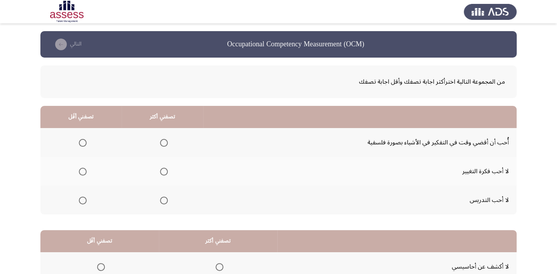
click at [165, 201] on span "Select an option" at bounding box center [164, 200] width 8 height 8
click at [165, 201] on input "Select an option" at bounding box center [164, 200] width 8 height 8
click at [82, 171] on span "Select an option" at bounding box center [83, 171] width 8 height 8
click at [82, 171] on input "Select an option" at bounding box center [83, 171] width 8 height 8
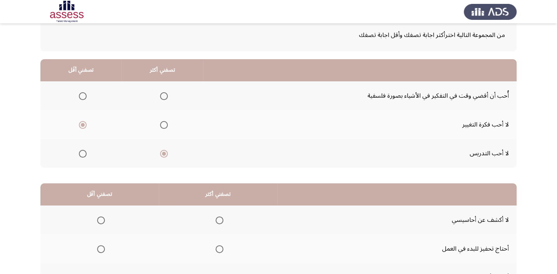
scroll to position [106, 0]
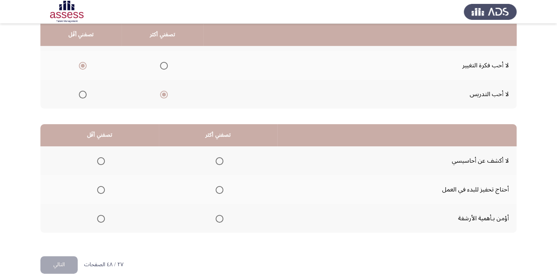
click at [100, 158] on span "Select an option" at bounding box center [101, 161] width 8 height 8
click at [100, 158] on input "Select an option" at bounding box center [101, 161] width 8 height 8
click at [218, 157] on span "Select an option" at bounding box center [220, 161] width 8 height 8
click at [218, 157] on input "Select an option" at bounding box center [220, 161] width 8 height 8
click at [102, 217] on span "Select an option" at bounding box center [101, 218] width 8 height 8
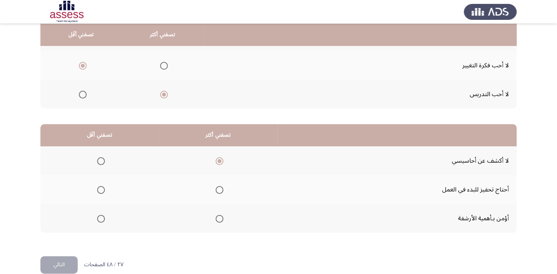
click at [102, 217] on input "Select an option" at bounding box center [101, 218] width 8 height 8
click at [216, 189] on span "Select an option" at bounding box center [220, 190] width 8 height 8
click at [216, 189] on input "Select an option" at bounding box center [220, 190] width 8 height 8
click at [222, 159] on th at bounding box center [218, 160] width 118 height 29
click at [59, 262] on button "التالي" at bounding box center [58, 264] width 37 height 17
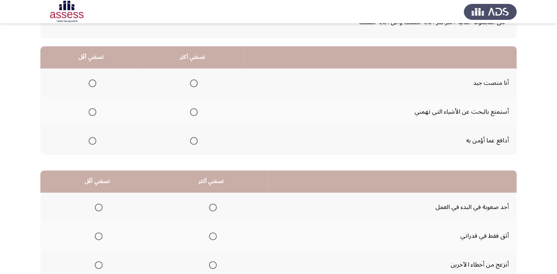
scroll to position [47, 0]
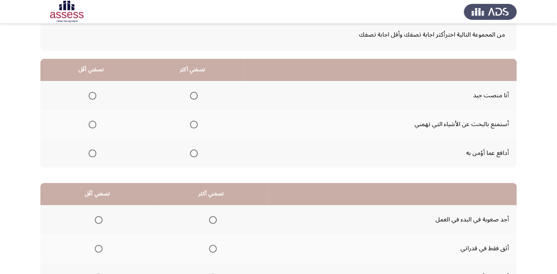
click at [195, 94] on span "Select an option" at bounding box center [194, 96] width 8 height 8
click at [195, 94] on input "Select an option" at bounding box center [194, 96] width 8 height 8
click at [193, 125] on span "Select an option" at bounding box center [194, 124] width 8 height 8
click at [193, 125] on input "Select an option" at bounding box center [194, 124] width 8 height 8
click at [195, 151] on span "Select an option" at bounding box center [194, 153] width 8 height 8
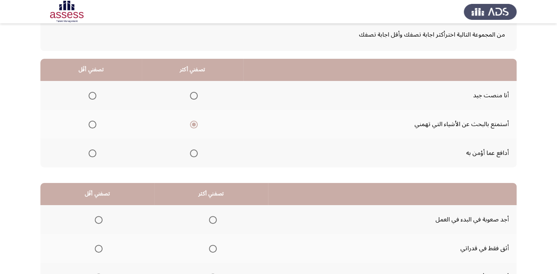
click at [195, 151] on input "Select an option" at bounding box center [194, 153] width 8 height 8
click at [94, 124] on span "Select an option" at bounding box center [93, 124] width 8 height 8
click at [94, 124] on input "Select an option" at bounding box center [93, 124] width 8 height 8
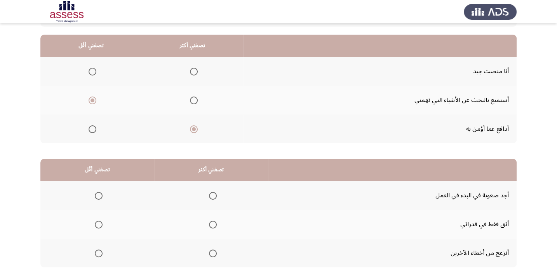
scroll to position [118, 0]
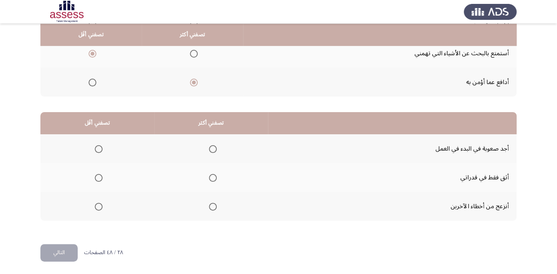
click at [99, 149] on span "Select an option" at bounding box center [99, 149] width 8 height 8
click at [99, 149] on input "Select an option" at bounding box center [99, 149] width 8 height 8
click at [211, 206] on span "Select an option" at bounding box center [213, 206] width 8 height 8
click at [211, 206] on input "Select an option" at bounding box center [213, 206] width 8 height 8
click at [70, 251] on button "التالي" at bounding box center [58, 252] width 37 height 17
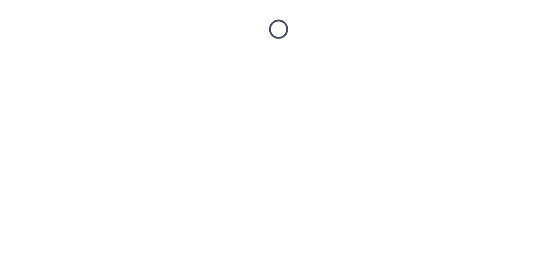
scroll to position [0, 0]
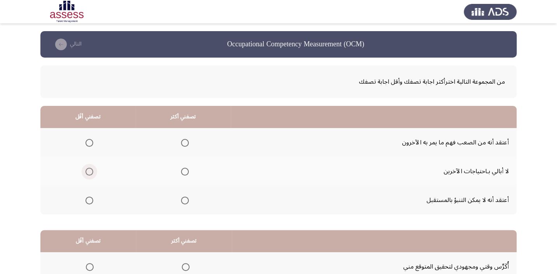
click at [92, 172] on span "Select an option" at bounding box center [89, 171] width 8 height 8
click at [92, 172] on input "Select an option" at bounding box center [89, 171] width 8 height 8
click at [187, 141] on span "Select an option" at bounding box center [185, 143] width 8 height 8
click at [187, 141] on input "Select an option" at bounding box center [185, 143] width 8 height 8
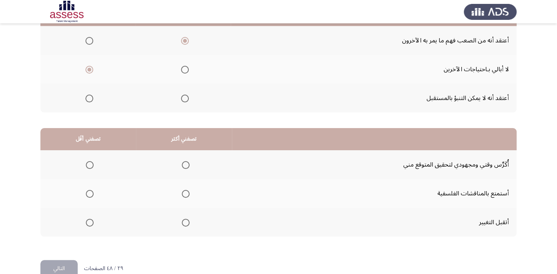
scroll to position [106, 0]
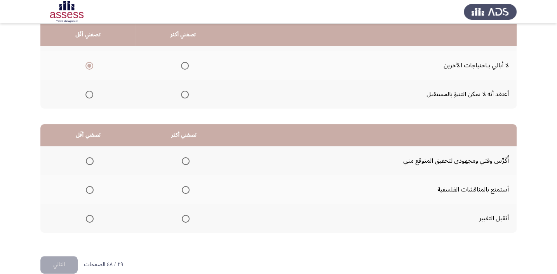
drag, startPoint x: 194, startPoint y: 218, endPoint x: 186, endPoint y: 220, distance: 8.0
click at [193, 219] on th at bounding box center [184, 218] width 96 height 29
click at [183, 220] on span "Select an option" at bounding box center [186, 218] width 8 height 8
click at [183, 220] on input "Select an option" at bounding box center [186, 218] width 8 height 8
click at [89, 192] on mat-radio-group "Select an option" at bounding box center [88, 189] width 11 height 13
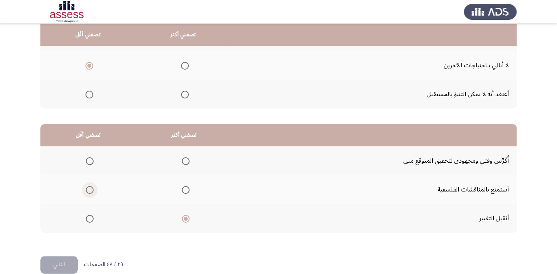
click at [91, 192] on span "Select an option" at bounding box center [90, 190] width 8 height 8
click at [91, 192] on input "Select an option" at bounding box center [90, 190] width 8 height 8
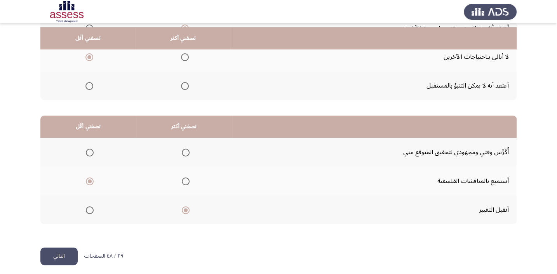
scroll to position [118, 0]
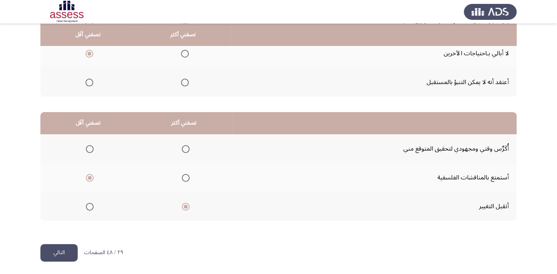
click at [66, 244] on button "التالي" at bounding box center [58, 252] width 37 height 17
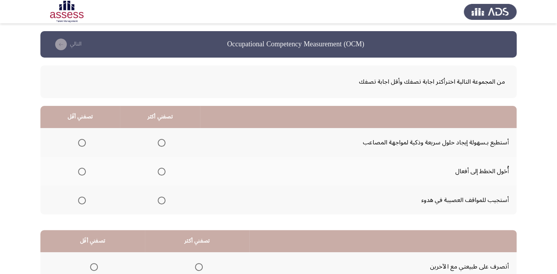
click at [160, 171] on span "Select an option" at bounding box center [162, 171] width 8 height 8
click at [160, 171] on input "Select an option" at bounding box center [162, 171] width 8 height 8
click at [81, 201] on span "Select an option" at bounding box center [82, 200] width 8 height 8
click at [81, 201] on input "Select an option" at bounding box center [82, 200] width 8 height 8
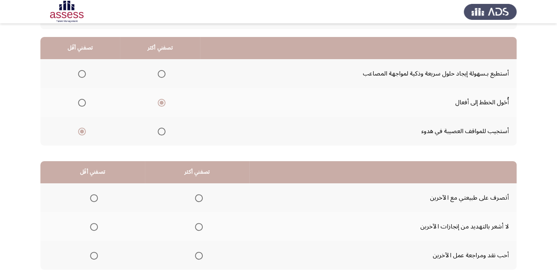
scroll to position [70, 0]
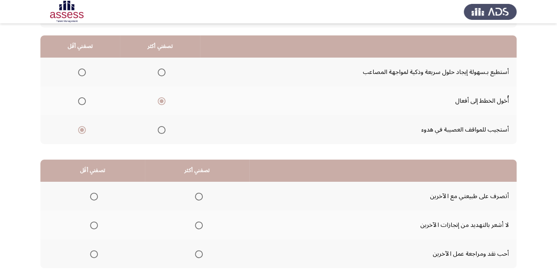
click at [197, 199] on mat-radio-group "Select an option" at bounding box center [197, 195] width 11 height 13
click at [199, 197] on span "Select an option" at bounding box center [199, 196] width 8 height 8
click at [199, 197] on input "Select an option" at bounding box center [199, 196] width 8 height 8
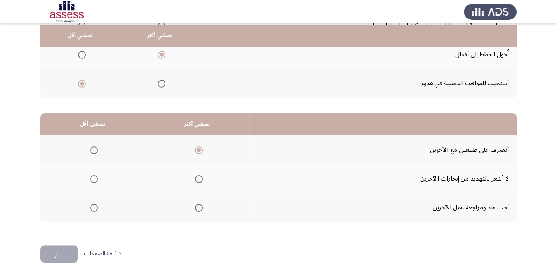
scroll to position [118, 0]
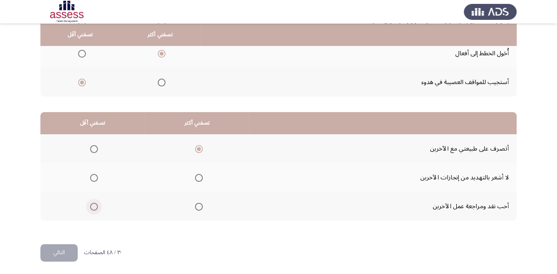
click at [96, 206] on span "Select an option" at bounding box center [94, 206] width 8 height 8
click at [96, 206] on input "Select an option" at bounding box center [94, 206] width 8 height 8
click at [62, 246] on button "التالي" at bounding box center [58, 252] width 37 height 17
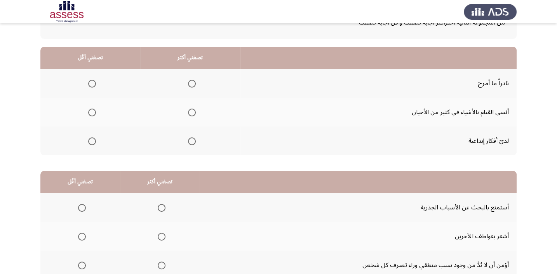
scroll to position [70, 0]
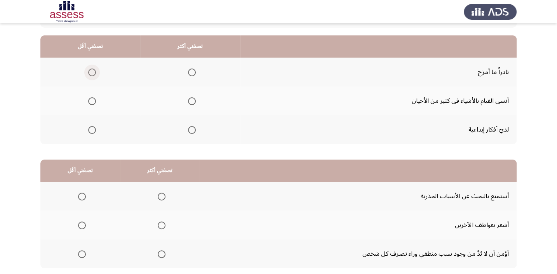
click at [91, 71] on span "Select an option" at bounding box center [92, 72] width 8 height 8
click at [91, 71] on input "Select an option" at bounding box center [92, 72] width 8 height 8
click at [188, 103] on span "Select an option" at bounding box center [192, 101] width 8 height 8
click at [188, 103] on input "Select an option" at bounding box center [192, 101] width 8 height 8
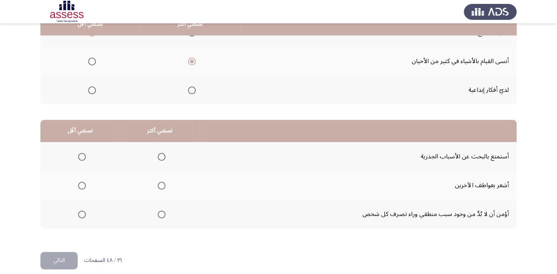
scroll to position [118, 0]
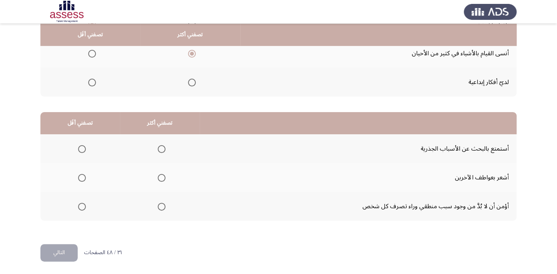
click at [81, 203] on span "Select an option" at bounding box center [82, 206] width 8 height 8
click at [81, 203] on input "Select an option" at bounding box center [82, 206] width 8 height 8
click at [163, 148] on span "Select an option" at bounding box center [162, 149] width 8 height 8
click at [163, 148] on input "Select an option" at bounding box center [162, 149] width 8 height 8
click at [68, 248] on button "التالي" at bounding box center [58, 252] width 37 height 17
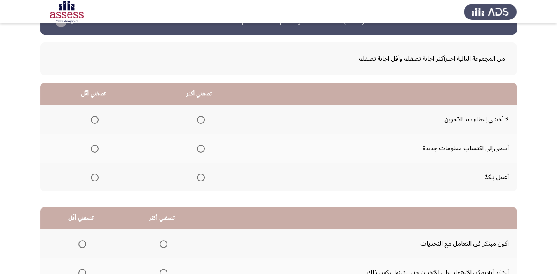
scroll to position [35, 0]
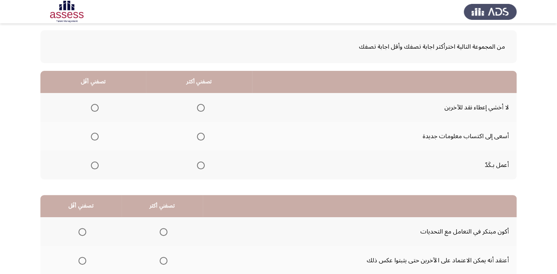
click at [200, 161] on span "Select an option" at bounding box center [201, 165] width 8 height 8
click at [200, 161] on input "Select an option" at bounding box center [201, 165] width 8 height 8
click at [92, 105] on span "Select an option" at bounding box center [95, 108] width 8 height 8
click at [92, 105] on input "Select an option" at bounding box center [95, 108] width 8 height 8
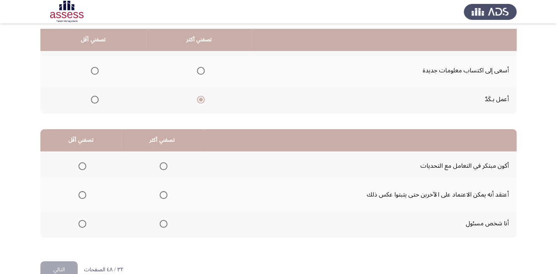
scroll to position [106, 0]
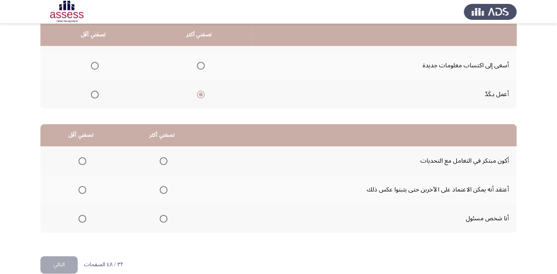
click at [167, 220] on th at bounding box center [162, 218] width 81 height 29
click at [164, 220] on span "Select an option" at bounding box center [164, 218] width 8 height 8
click at [164, 220] on input "Select an option" at bounding box center [164, 218] width 8 height 8
click at [82, 191] on span "Select an option" at bounding box center [82, 190] width 8 height 8
click at [82, 191] on input "Select an option" at bounding box center [82, 190] width 8 height 8
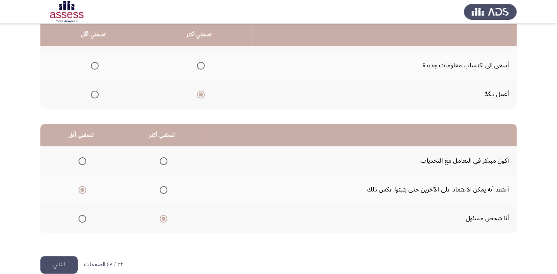
click at [68, 264] on button "التالي" at bounding box center [58, 264] width 37 height 17
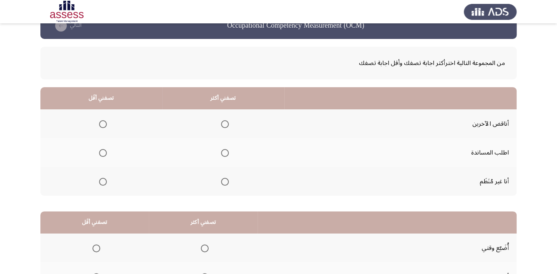
scroll to position [35, 0]
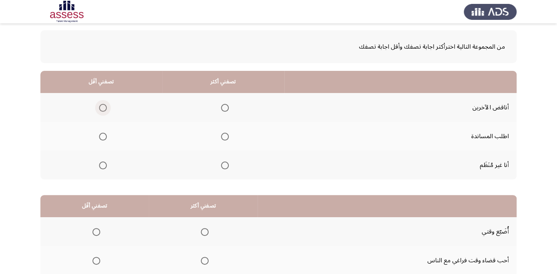
click at [98, 109] on label "Select an option" at bounding box center [101, 108] width 11 height 8
click at [99, 109] on input "Select an option" at bounding box center [103, 108] width 8 height 8
click at [226, 134] on span "Select an option" at bounding box center [225, 136] width 8 height 8
click at [226, 134] on input "Select an option" at bounding box center [225, 136] width 8 height 8
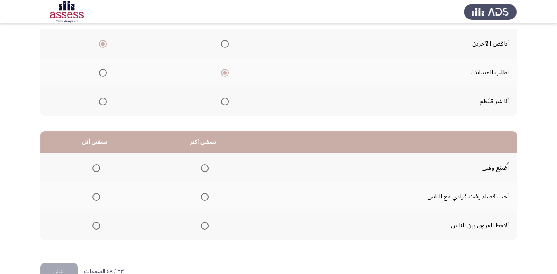
scroll to position [106, 0]
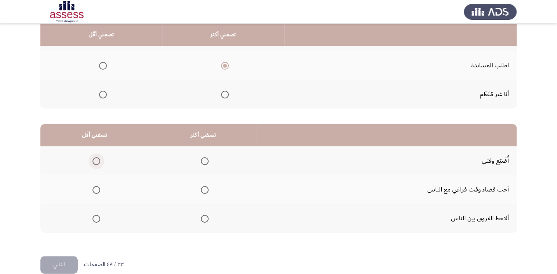
click at [99, 159] on span "Select an option" at bounding box center [96, 161] width 8 height 8
click at [99, 159] on input "Select an option" at bounding box center [96, 161] width 8 height 8
click at [206, 188] on span "Select an option" at bounding box center [205, 190] width 8 height 8
click at [206, 188] on input "Select an option" at bounding box center [205, 190] width 8 height 8
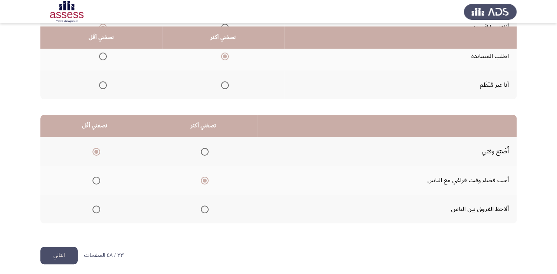
scroll to position [118, 0]
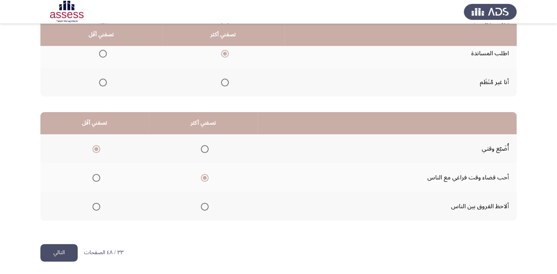
click at [63, 250] on button "التالي" at bounding box center [58, 252] width 37 height 17
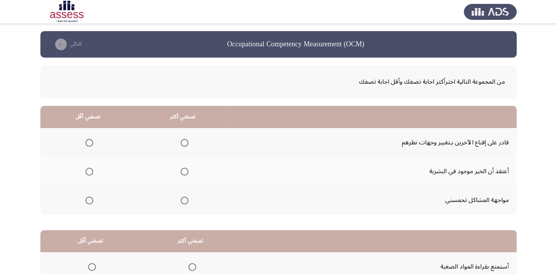
click at [181, 140] on span "Select an option" at bounding box center [185, 143] width 8 height 8
click at [181, 140] on input "Select an option" at bounding box center [185, 143] width 8 height 8
click at [86, 168] on span "Select an option" at bounding box center [89, 171] width 8 height 8
click at [86, 168] on input "Select an option" at bounding box center [89, 171] width 8 height 8
click at [183, 169] on span "Select an option" at bounding box center [185, 171] width 8 height 8
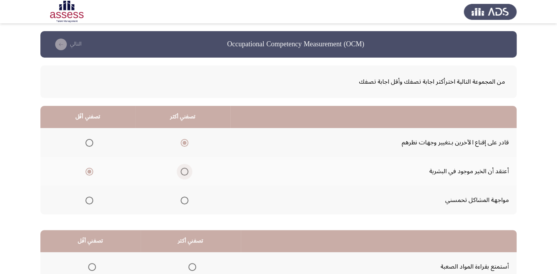
click at [183, 169] on input "Select an option" at bounding box center [185, 171] width 8 height 8
click at [93, 141] on th at bounding box center [87, 142] width 95 height 29
click at [91, 143] on span "Select an option" at bounding box center [89, 143] width 8 height 8
click at [91, 143] on input "Select an option" at bounding box center [89, 143] width 8 height 8
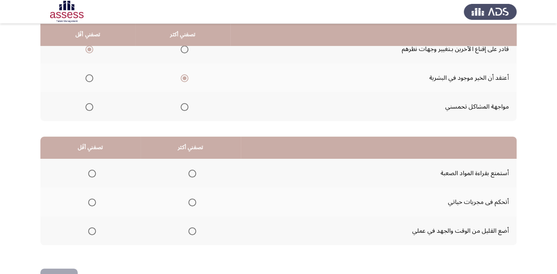
scroll to position [106, 0]
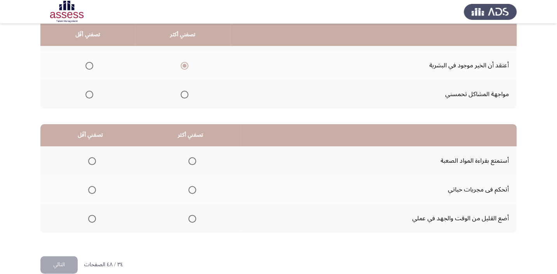
click at [190, 163] on span "Select an option" at bounding box center [192, 161] width 8 height 8
click at [190, 163] on input "Select an option" at bounding box center [192, 161] width 8 height 8
click at [89, 188] on span "Select an option" at bounding box center [92, 190] width 8 height 8
click at [89, 188] on input "Select an option" at bounding box center [92, 190] width 8 height 8
click at [75, 263] on button "التالي" at bounding box center [58, 264] width 37 height 17
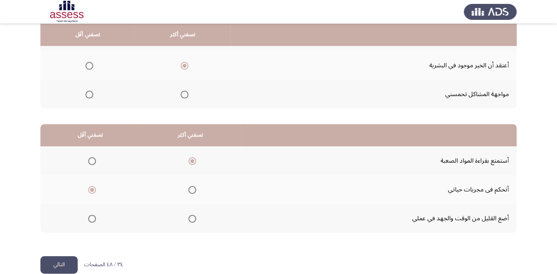
scroll to position [0, 0]
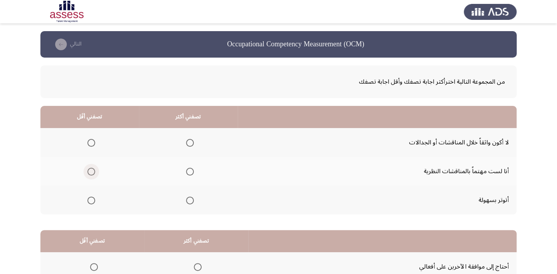
click at [92, 173] on span "Select an option" at bounding box center [91, 171] width 8 height 8
click at [92, 173] on input "Select an option" at bounding box center [91, 171] width 8 height 8
click at [90, 141] on span "Select an option" at bounding box center [91, 143] width 8 height 8
click at [90, 141] on input "Select an option" at bounding box center [91, 143] width 8 height 8
click at [186, 171] on span "Select an option" at bounding box center [190, 171] width 8 height 8
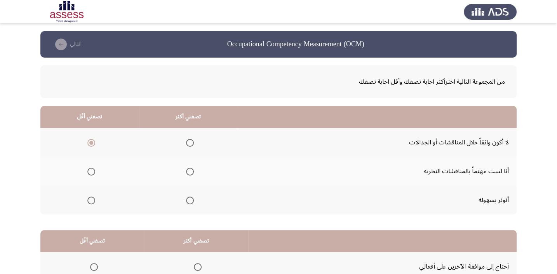
click at [186, 171] on input "Select an option" at bounding box center [190, 171] width 8 height 8
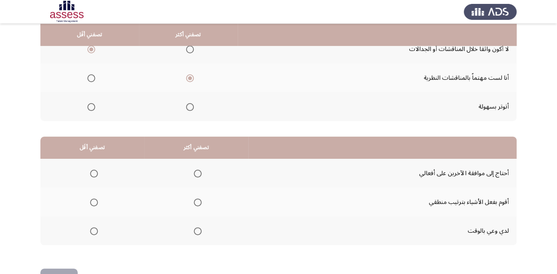
scroll to position [106, 0]
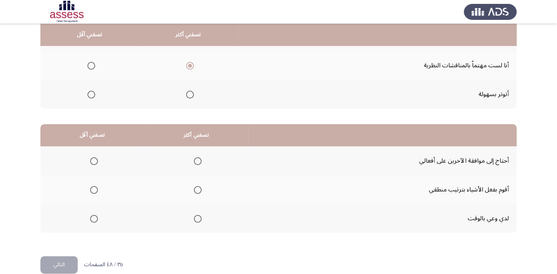
click at [85, 153] on th at bounding box center [92, 160] width 104 height 29
click at [94, 159] on span "Select an option" at bounding box center [94, 161] width 8 height 8
click at [94, 159] on input "Select an option" at bounding box center [94, 161] width 8 height 8
click at [197, 187] on span "Select an option" at bounding box center [198, 190] width 8 height 8
click at [197, 187] on input "Select an option" at bounding box center [198, 190] width 8 height 8
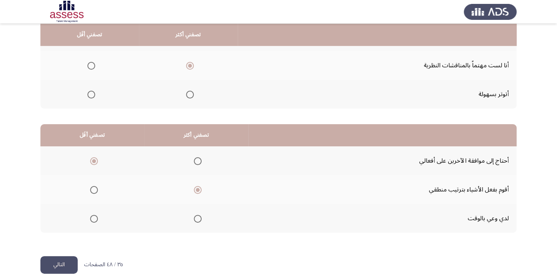
click at [75, 260] on button "التالي" at bounding box center [58, 264] width 37 height 17
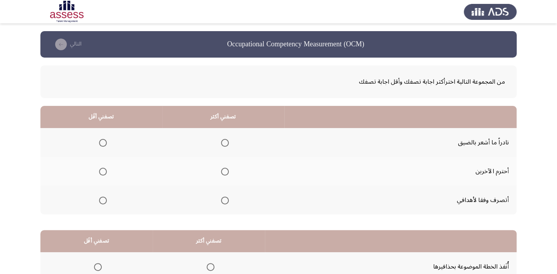
click at [223, 170] on span "Select an option" at bounding box center [225, 171] width 8 height 8
click at [223, 170] on input "Select an option" at bounding box center [225, 171] width 8 height 8
click at [103, 143] on span "Select an option" at bounding box center [103, 143] width 8 height 8
click at [103, 143] on input "Select an option" at bounding box center [103, 143] width 8 height 8
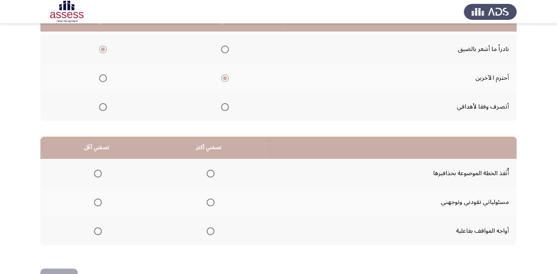
scroll to position [106, 0]
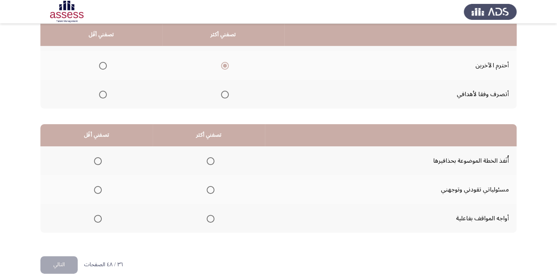
click at [210, 213] on mat-radio-group "Select an option" at bounding box center [209, 217] width 11 height 13
click at [206, 221] on mat-radio-group "Select an option" at bounding box center [209, 217] width 11 height 13
click at [208, 219] on span "Select an option" at bounding box center [211, 218] width 8 height 8
click at [208, 219] on input "Select an option" at bounding box center [211, 218] width 8 height 8
click at [98, 187] on span "Select an option" at bounding box center [98, 190] width 8 height 8
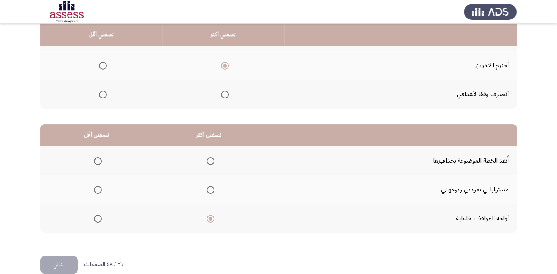
click at [98, 187] on input "Select an option" at bounding box center [98, 190] width 8 height 8
click at [59, 264] on button "التالي" at bounding box center [58, 264] width 37 height 17
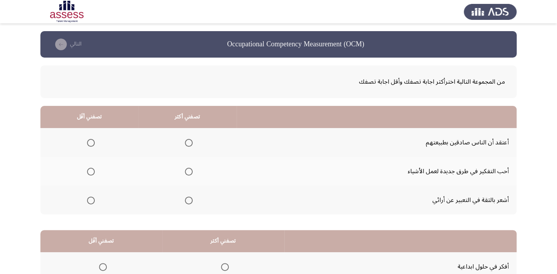
click at [190, 174] on span "Select an option" at bounding box center [189, 171] width 8 height 8
click at [190, 174] on input "Select an option" at bounding box center [189, 171] width 8 height 8
click at [92, 197] on span "Select an option" at bounding box center [91, 200] width 8 height 8
click at [92, 197] on input "Select an option" at bounding box center [91, 200] width 8 height 8
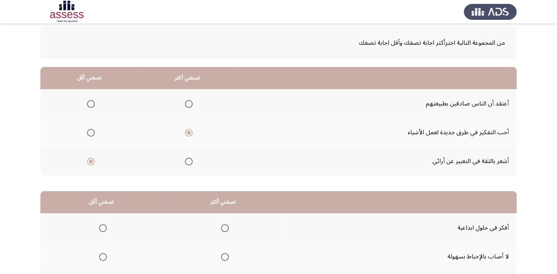
scroll to position [118, 0]
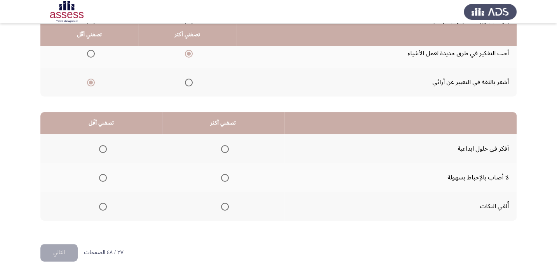
click at [226, 147] on span "Select an option" at bounding box center [225, 149] width 8 height 8
click at [226, 147] on input "Select an option" at bounding box center [225, 149] width 8 height 8
click at [104, 176] on span "Select an option" at bounding box center [103, 178] width 8 height 8
click at [104, 176] on input "Select an option" at bounding box center [103, 178] width 8 height 8
click at [70, 249] on button "التالي" at bounding box center [58, 252] width 37 height 17
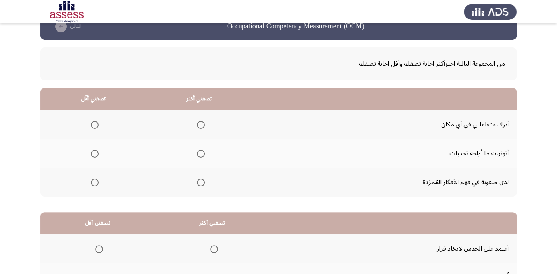
scroll to position [35, 0]
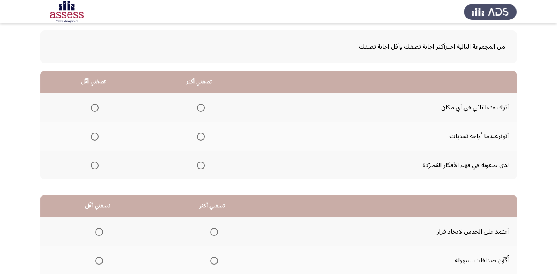
click at [92, 107] on span "Select an option" at bounding box center [95, 108] width 8 height 8
click at [92, 107] on input "Select an option" at bounding box center [95, 108] width 8 height 8
click at [201, 167] on span "Select an option" at bounding box center [201, 165] width 8 height 8
click at [201, 167] on input "Select an option" at bounding box center [201, 165] width 8 height 8
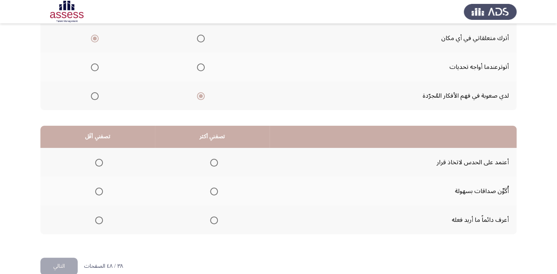
scroll to position [106, 0]
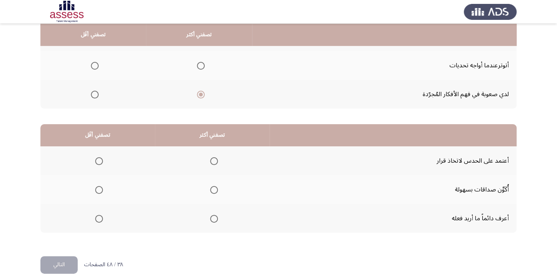
click at [215, 192] on mat-radio-group "Select an option" at bounding box center [212, 189] width 11 height 13
click at [215, 188] on span "Select an option" at bounding box center [214, 190] width 8 height 8
click at [215, 188] on input "Select an option" at bounding box center [214, 190] width 8 height 8
click at [100, 157] on span "Select an option" at bounding box center [99, 161] width 8 height 8
click at [100, 157] on input "Select an option" at bounding box center [99, 161] width 8 height 8
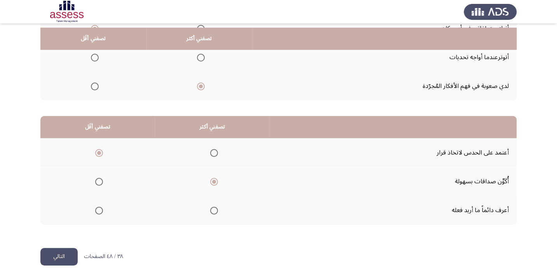
scroll to position [118, 0]
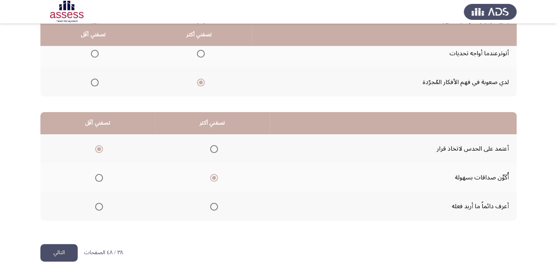
click at [69, 249] on button "التالي" at bounding box center [58, 252] width 37 height 17
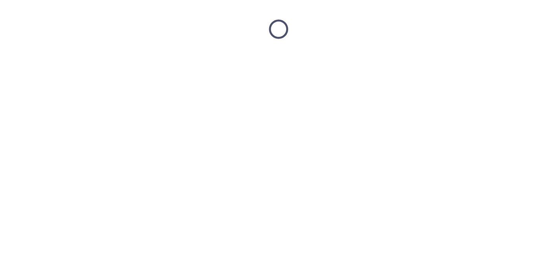
scroll to position [0, 0]
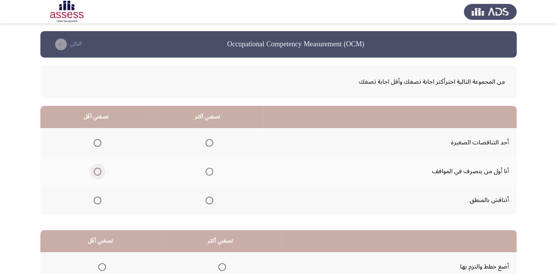
click at [98, 172] on span "Select an option" at bounding box center [98, 171] width 8 height 8
click at [98, 172] on input "Select an option" at bounding box center [98, 171] width 8 height 8
click at [211, 200] on span "Select an option" at bounding box center [210, 200] width 8 height 8
click at [211, 200] on input "Select an option" at bounding box center [210, 200] width 8 height 8
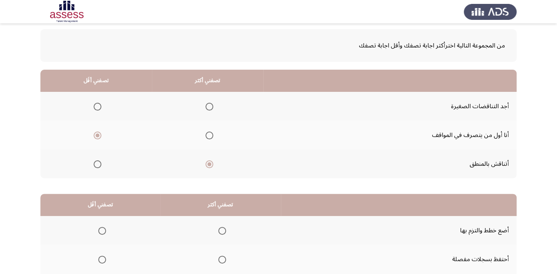
scroll to position [106, 0]
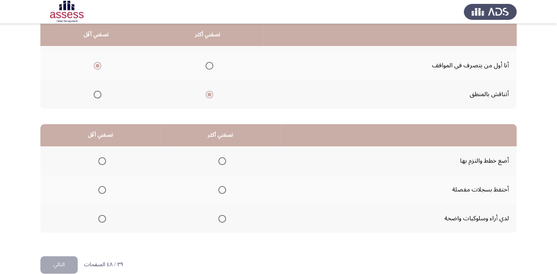
click at [221, 160] on span "Select an option" at bounding box center [222, 161] width 8 height 8
click at [221, 160] on input "Select an option" at bounding box center [222, 161] width 8 height 8
click at [101, 190] on span "Select an option" at bounding box center [102, 190] width 8 height 8
click at [101, 190] on input "Select an option" at bounding box center [102, 190] width 8 height 8
click at [65, 265] on button "التالي" at bounding box center [58, 264] width 37 height 17
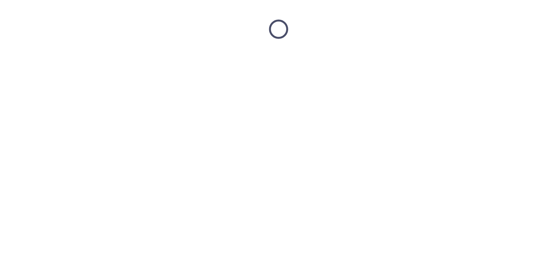
scroll to position [0, 0]
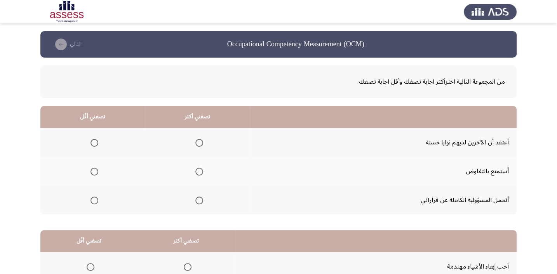
click at [197, 169] on span "Select an option" at bounding box center [199, 171] width 8 height 8
click at [197, 169] on input "Select an option" at bounding box center [199, 171] width 8 height 8
click at [199, 199] on span "Select an option" at bounding box center [199, 200] width 8 height 8
click at [199, 199] on input "Select an option" at bounding box center [199, 200] width 8 height 8
click at [94, 172] on span "Select an option" at bounding box center [95, 171] width 8 height 8
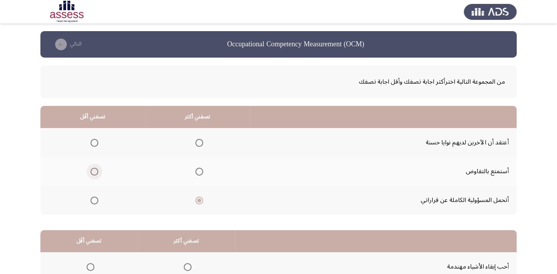
click at [94, 172] on input "Select an option" at bounding box center [95, 171] width 8 height 8
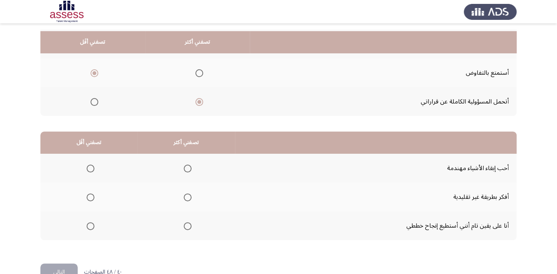
scroll to position [106, 0]
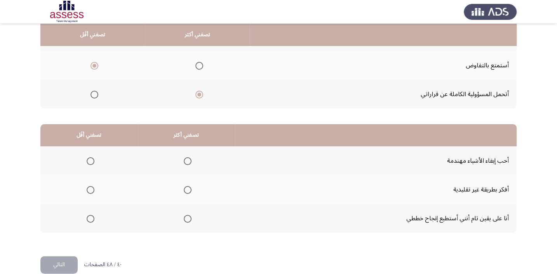
click at [184, 160] on span "Select an option" at bounding box center [188, 161] width 8 height 8
click at [184, 160] on input "Select an option" at bounding box center [188, 161] width 8 height 8
click at [87, 186] on span "Select an option" at bounding box center [91, 190] width 8 height 8
click at [87, 186] on input "Select an option" at bounding box center [91, 190] width 8 height 8
click at [75, 260] on button "التالي" at bounding box center [58, 264] width 37 height 17
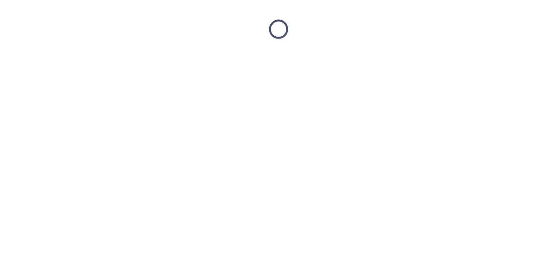
scroll to position [0, 0]
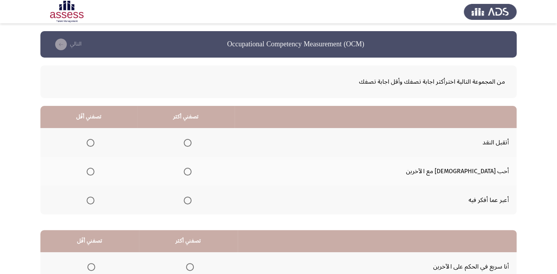
click at [192, 141] on span "Select an option" at bounding box center [188, 143] width 8 height 8
click at [192, 141] on input "Select an option" at bounding box center [188, 143] width 8 height 8
click at [94, 196] on span "Select an option" at bounding box center [91, 200] width 8 height 8
click at [94, 196] on input "Select an option" at bounding box center [91, 200] width 8 height 8
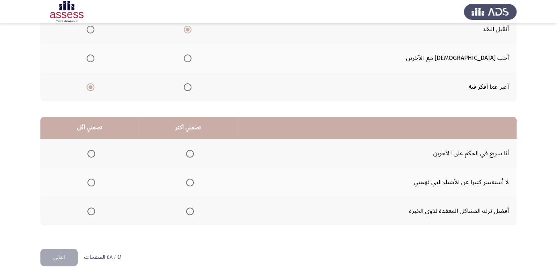
scroll to position [118, 0]
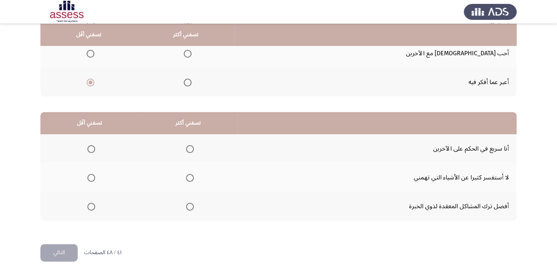
click at [93, 150] on span "Select an option" at bounding box center [91, 149] width 8 height 8
click at [93, 150] on input "Select an option" at bounding box center [91, 149] width 8 height 8
click at [186, 206] on span "Select an option" at bounding box center [190, 206] width 8 height 8
click at [186, 206] on input "Select an option" at bounding box center [190, 206] width 8 height 8
click at [74, 254] on button "التالي" at bounding box center [58, 252] width 37 height 17
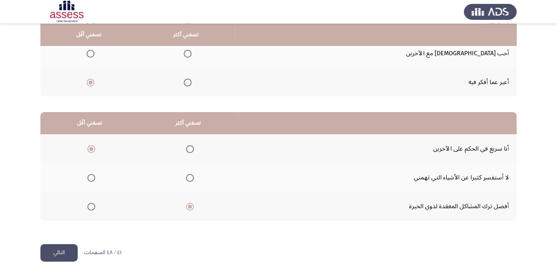
scroll to position [0, 0]
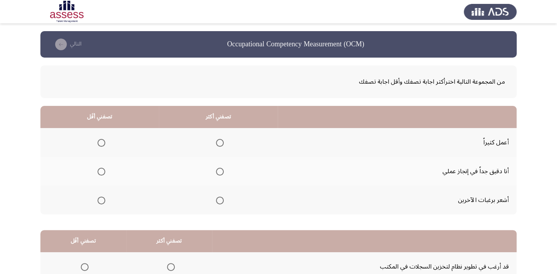
click at [225, 145] on th at bounding box center [218, 142] width 119 height 29
click at [219, 146] on span "Select an option" at bounding box center [220, 143] width 8 height 8
click at [219, 146] on input "Select an option" at bounding box center [220, 143] width 8 height 8
click at [102, 199] on span "Select an option" at bounding box center [102, 200] width 8 height 8
click at [102, 199] on input "Select an option" at bounding box center [102, 200] width 8 height 8
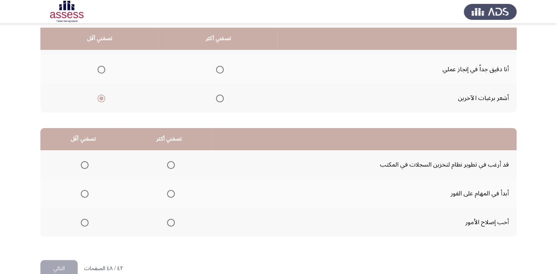
scroll to position [106, 0]
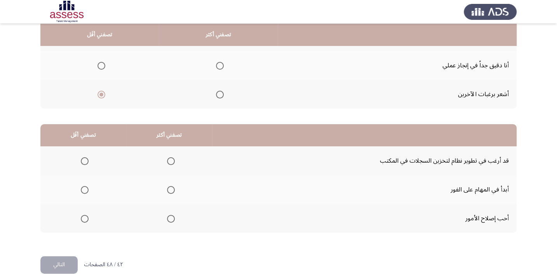
click at [167, 190] on span "Select an option" at bounding box center [171, 190] width 8 height 8
click at [167, 190] on input "Select an option" at bounding box center [171, 190] width 8 height 8
click at [82, 162] on span "Select an option" at bounding box center [85, 161] width 8 height 8
click at [82, 162] on input "Select an option" at bounding box center [85, 161] width 8 height 8
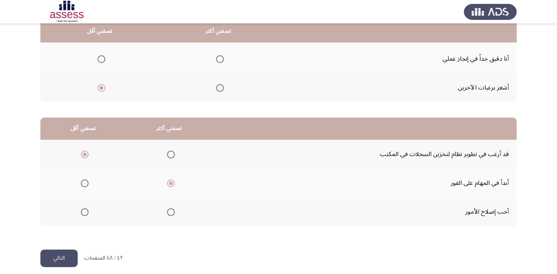
scroll to position [118, 0]
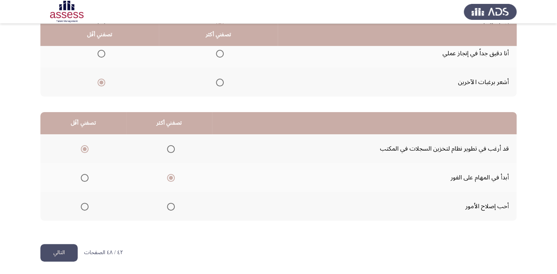
click at [69, 247] on button "التالي" at bounding box center [58, 252] width 37 height 17
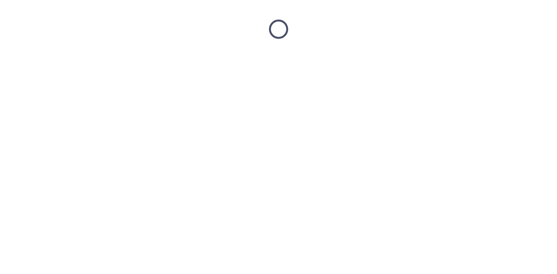
scroll to position [0, 0]
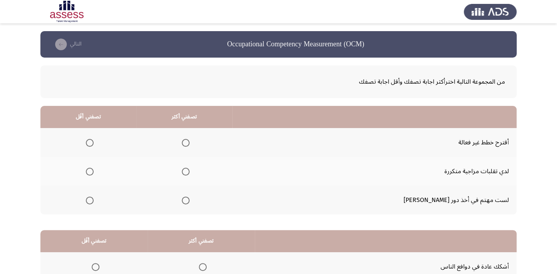
click at [94, 145] on span "Select an option" at bounding box center [90, 143] width 8 height 8
click at [94, 145] on input "Select an option" at bounding box center [90, 143] width 8 height 8
click at [190, 199] on span "Select an option" at bounding box center [186, 200] width 8 height 8
click at [190, 199] on input "Select an option" at bounding box center [186, 200] width 8 height 8
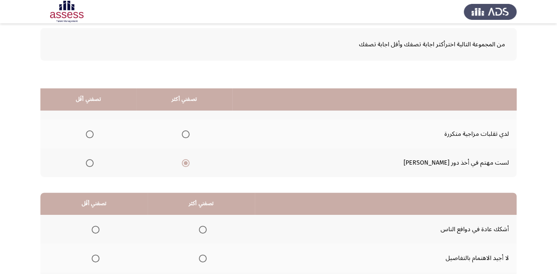
scroll to position [106, 0]
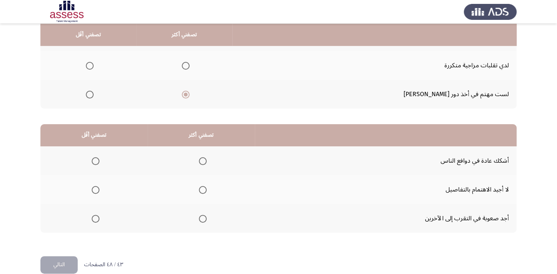
click at [201, 187] on span "Select an option" at bounding box center [203, 190] width 8 height 8
click at [201, 187] on input "Select an option" at bounding box center [203, 190] width 8 height 8
click at [93, 219] on span "Select an option" at bounding box center [96, 218] width 8 height 8
click at [93, 219] on input "Select an option" at bounding box center [96, 218] width 8 height 8
click at [70, 260] on button "التالي" at bounding box center [58, 264] width 37 height 17
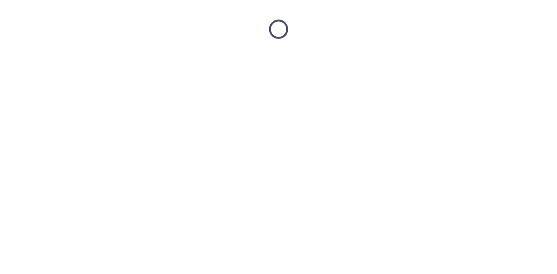
scroll to position [0, 0]
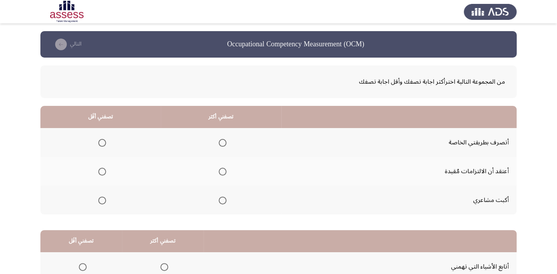
click at [221, 173] on span "Select an option" at bounding box center [223, 171] width 8 height 8
click at [221, 173] on input "Select an option" at bounding box center [223, 171] width 8 height 8
click at [104, 144] on span "Select an option" at bounding box center [102, 143] width 8 height 8
click at [104, 144] on input "Select an option" at bounding box center [102, 143] width 8 height 8
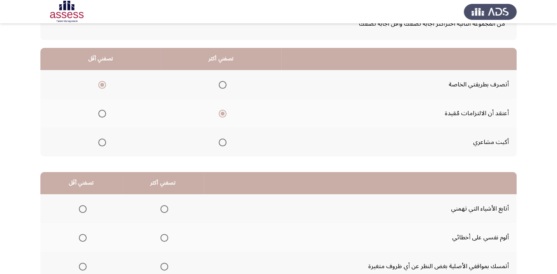
scroll to position [70, 0]
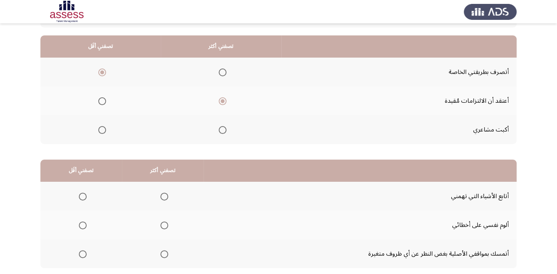
click at [106, 130] on th at bounding box center [100, 129] width 120 height 29
click at [101, 131] on span "Select an option" at bounding box center [102, 130] width 8 height 8
click at [101, 131] on input "Select an option" at bounding box center [102, 130] width 8 height 8
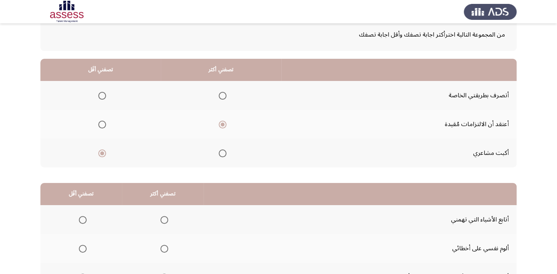
click at [97, 98] on label "Select an option" at bounding box center [100, 96] width 11 height 8
click at [98, 98] on input "Select an option" at bounding box center [102, 96] width 8 height 8
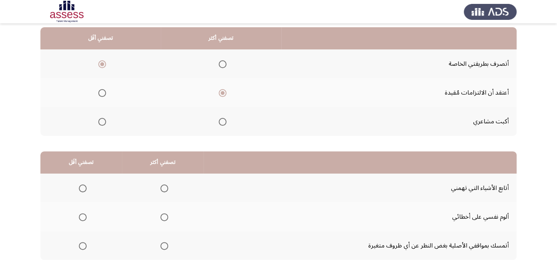
scroll to position [118, 0]
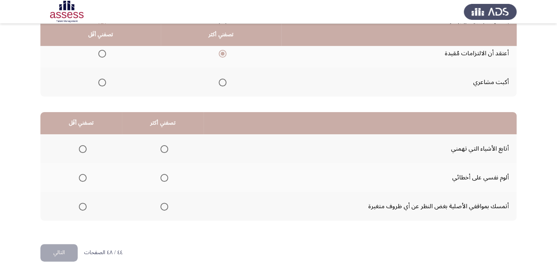
click at [164, 147] on span "Select an option" at bounding box center [164, 149] width 8 height 8
click at [164, 147] on input "Select an option" at bounding box center [164, 149] width 8 height 8
click at [82, 174] on span "Select an option" at bounding box center [83, 178] width 8 height 8
click at [82, 174] on input "Select an option" at bounding box center [83, 178] width 8 height 8
click at [65, 252] on button "التالي" at bounding box center [58, 252] width 37 height 17
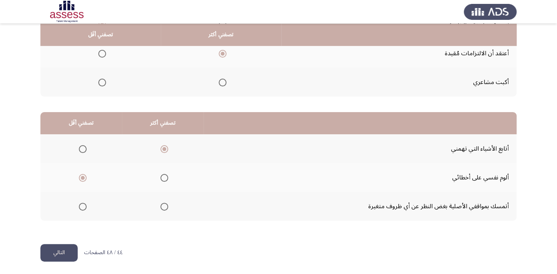
scroll to position [0, 0]
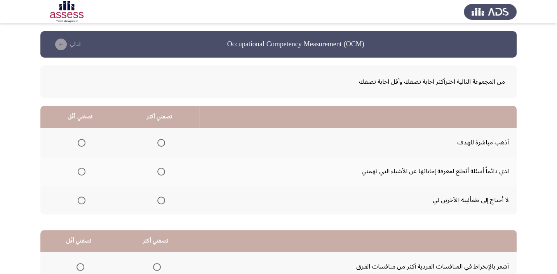
click at [159, 140] on span "Select an option" at bounding box center [161, 143] width 8 height 8
click at [159, 140] on input "Select an option" at bounding box center [161, 143] width 8 height 8
click at [78, 202] on span "Select an option" at bounding box center [82, 200] width 8 height 8
click at [78, 202] on input "Select an option" at bounding box center [82, 200] width 8 height 8
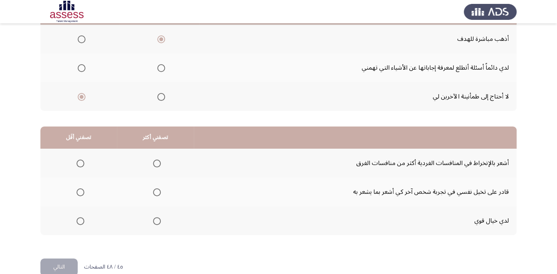
scroll to position [118, 0]
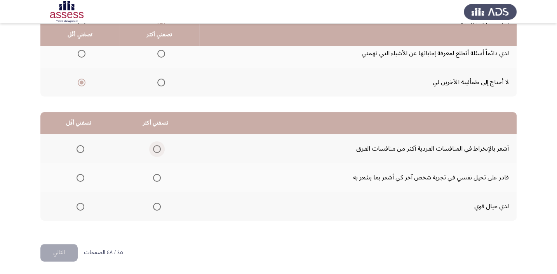
click at [155, 148] on span "Select an option" at bounding box center [157, 149] width 8 height 8
click at [155, 148] on input "Select an option" at bounding box center [157, 149] width 8 height 8
click at [78, 178] on span "Select an option" at bounding box center [81, 178] width 8 height 8
click at [78, 178] on input "Select an option" at bounding box center [81, 178] width 8 height 8
click at [71, 250] on button "التالي" at bounding box center [58, 252] width 37 height 17
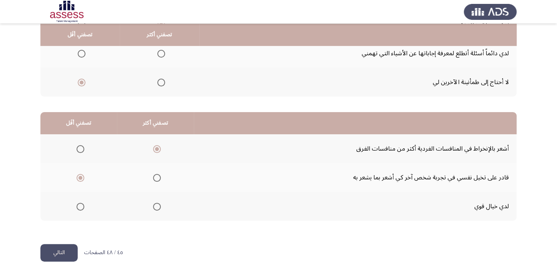
scroll to position [0, 0]
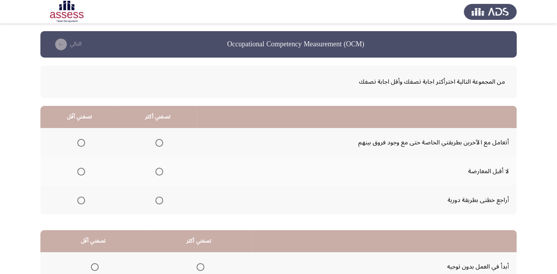
click at [80, 171] on span "Select an option" at bounding box center [81, 171] width 8 height 8
click at [80, 171] on input "Select an option" at bounding box center [81, 171] width 8 height 8
click at [159, 198] on span "Select an option" at bounding box center [159, 200] width 8 height 8
click at [159, 198] on input "Select an option" at bounding box center [159, 200] width 8 height 8
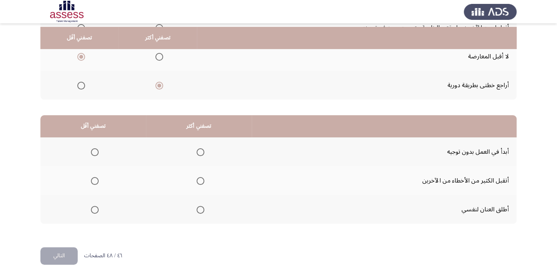
scroll to position [118, 0]
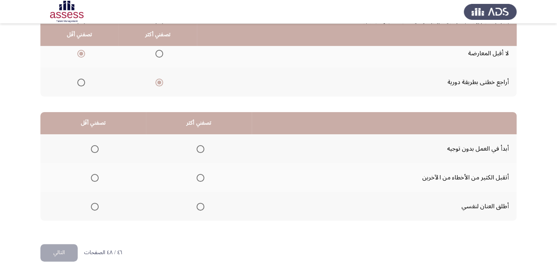
click at [97, 148] on span "Select an option" at bounding box center [95, 149] width 8 height 8
click at [97, 148] on input "Select an option" at bounding box center [95, 149] width 8 height 8
click at [197, 178] on span "Select an option" at bounding box center [201, 178] width 8 height 8
click at [197, 178] on input "Select an option" at bounding box center [201, 178] width 8 height 8
click at [56, 251] on button "التالي" at bounding box center [58, 252] width 37 height 17
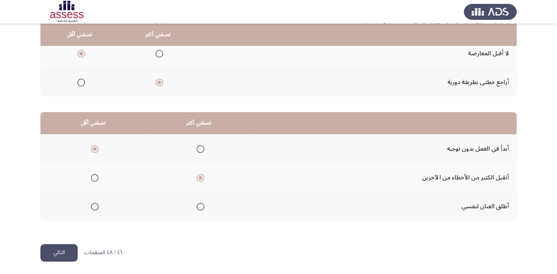
scroll to position [0, 0]
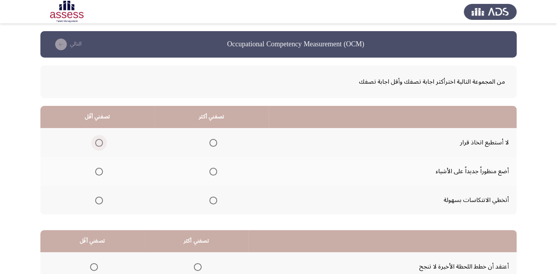
click at [97, 140] on span "Select an option" at bounding box center [99, 143] width 8 height 8
click at [97, 140] on input "Select an option" at bounding box center [99, 143] width 8 height 8
click at [216, 200] on th at bounding box center [212, 199] width 114 height 29
click at [212, 170] on span "Select an option" at bounding box center [213, 171] width 8 height 8
click at [212, 170] on input "Select an option" at bounding box center [213, 171] width 8 height 8
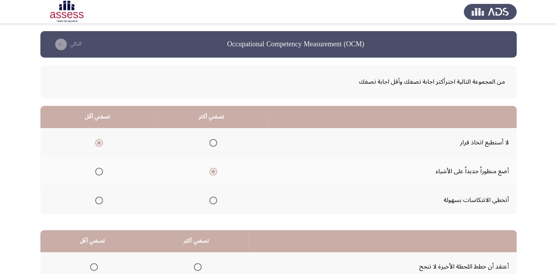
scroll to position [118, 0]
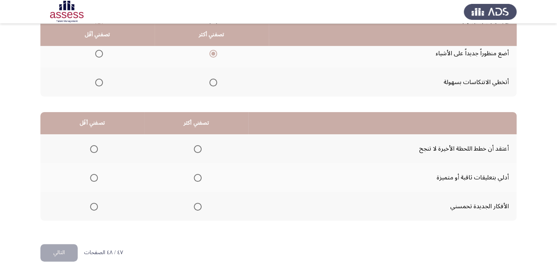
click at [200, 205] on th at bounding box center [196, 206] width 104 height 29
click at [198, 206] on span "Select an option" at bounding box center [198, 206] width 0 height 0
click at [196, 205] on input "Select an option" at bounding box center [198, 206] width 8 height 8
click at [91, 178] on span "Select an option" at bounding box center [94, 178] width 8 height 8
click at [91, 178] on input "Select an option" at bounding box center [94, 178] width 8 height 8
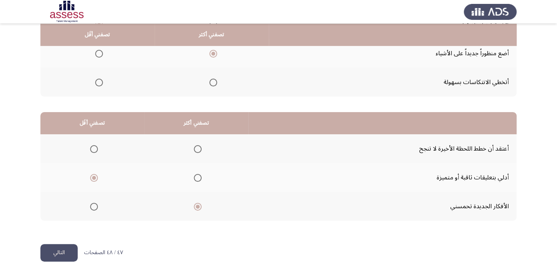
click at [65, 248] on button "التالي" at bounding box center [58, 252] width 37 height 17
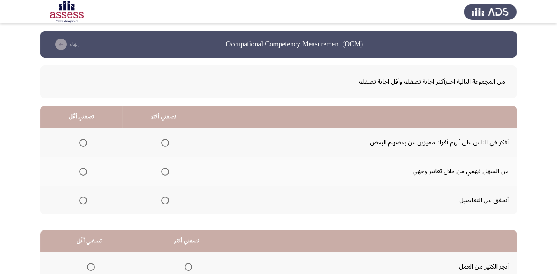
click at [155, 154] on th at bounding box center [163, 142] width 82 height 29
click at [164, 202] on span "Select an option" at bounding box center [165, 200] width 8 height 8
click at [164, 202] on input "Select an option" at bounding box center [165, 200] width 8 height 8
click at [83, 143] on span "Select an option" at bounding box center [83, 143] width 8 height 8
click at [83, 143] on input "Select an option" at bounding box center [83, 143] width 8 height 8
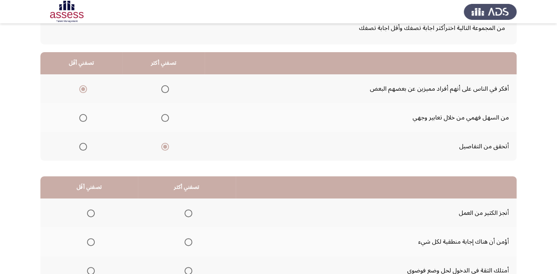
scroll to position [70, 0]
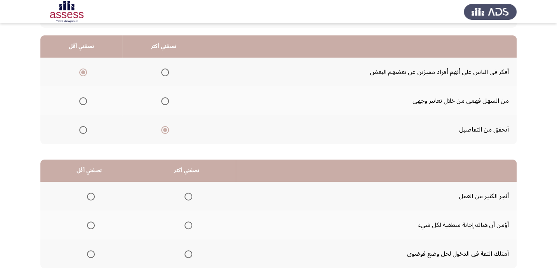
click at [84, 100] on span "Select an option" at bounding box center [83, 101] width 8 height 8
click at [84, 100] on input "Select an option" at bounding box center [83, 101] width 8 height 8
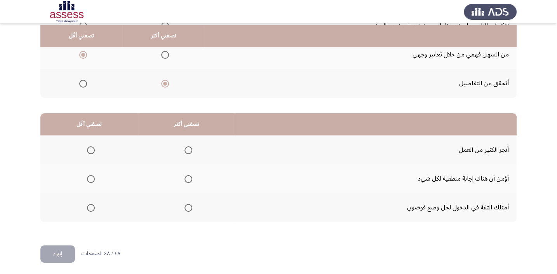
scroll to position [118, 0]
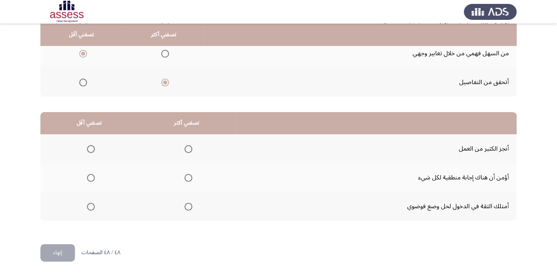
click at [188, 148] on span "Select an option" at bounding box center [189, 149] width 8 height 8
click at [188, 148] on input "Select an option" at bounding box center [189, 149] width 8 height 8
click at [89, 174] on span "Select an option" at bounding box center [91, 178] width 8 height 8
click at [89, 174] on input "Select an option" at bounding box center [91, 178] width 8 height 8
click at [58, 253] on button "إنهاء" at bounding box center [57, 252] width 35 height 17
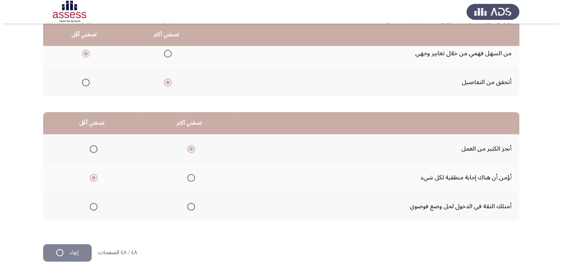
scroll to position [0, 0]
